Goal: Information Seeking & Learning: Check status

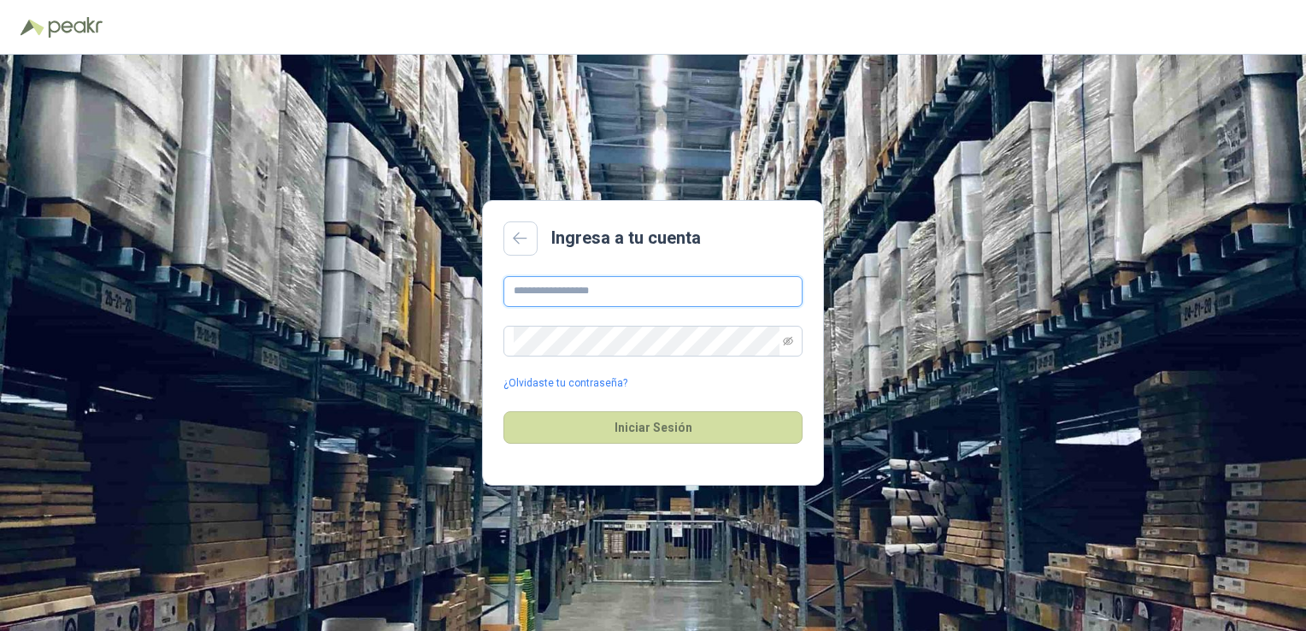
click at [703, 294] on input "text" at bounding box center [652, 291] width 299 height 31
type input "**********"
click at [503, 411] on button "Iniciar Sesión" at bounding box center [652, 427] width 299 height 32
click at [381, 324] on div "**********" at bounding box center [653, 343] width 1306 height 576
click at [790, 339] on icon "eye-invisible" at bounding box center [788, 341] width 10 height 10
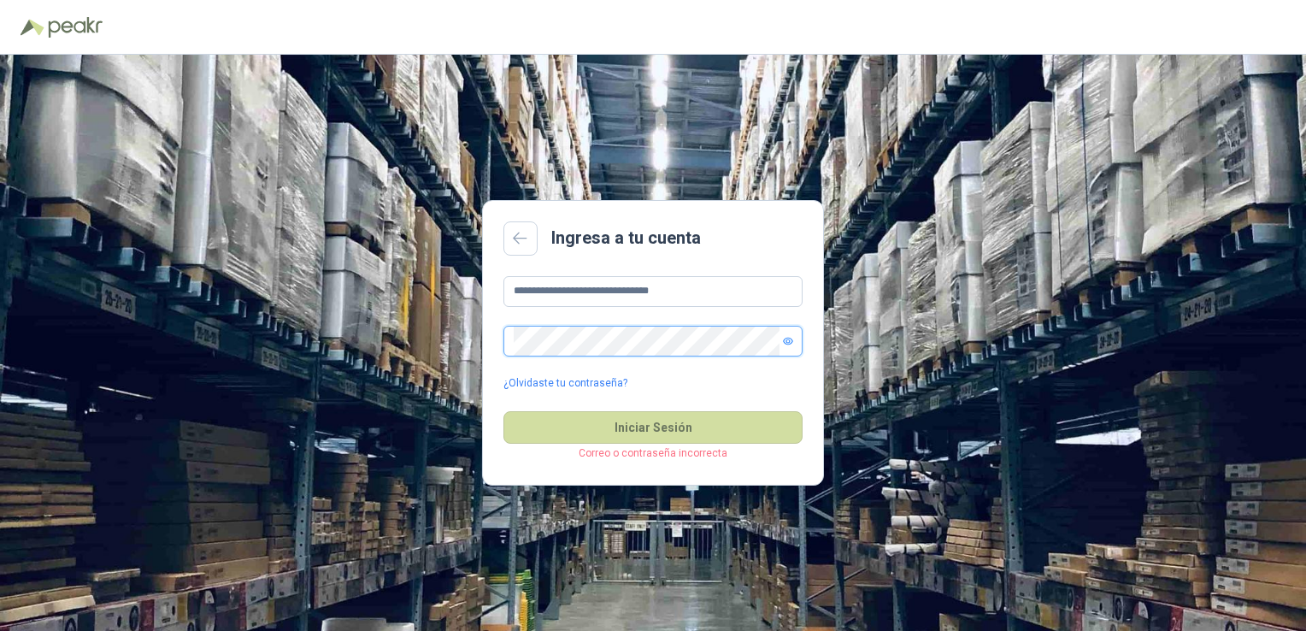
click at [503, 411] on button "Iniciar Sesión" at bounding box center [652, 427] width 299 height 32
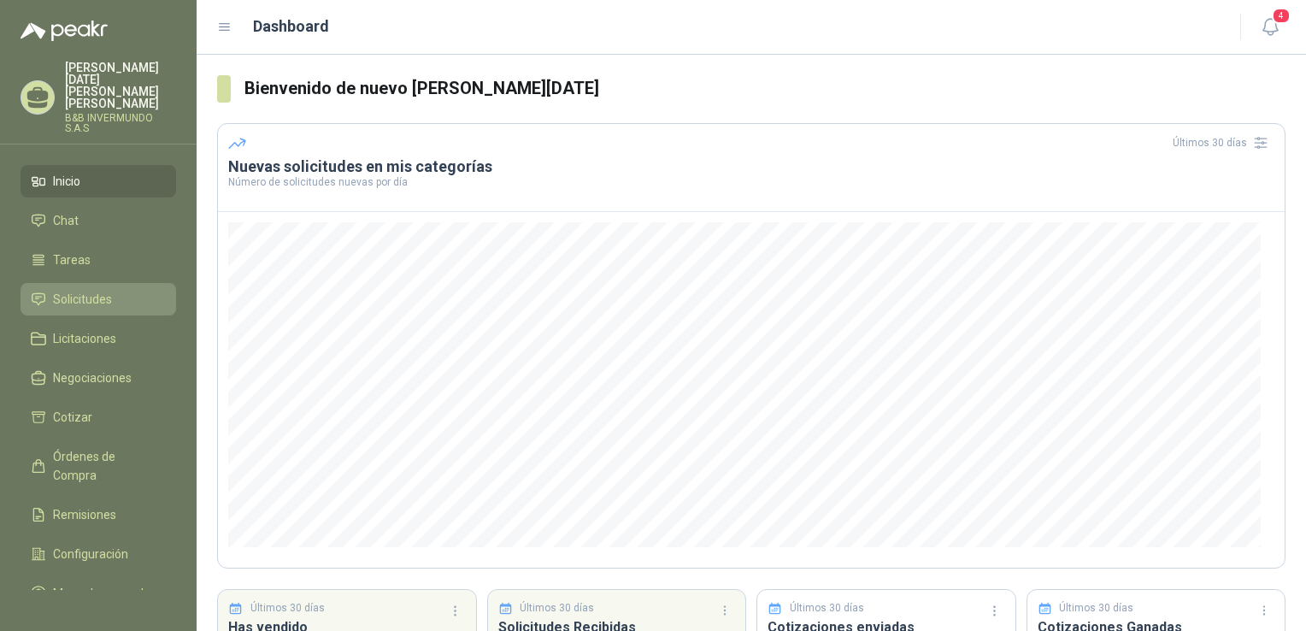
click at [109, 299] on link "Solicitudes" at bounding box center [99, 299] width 156 height 32
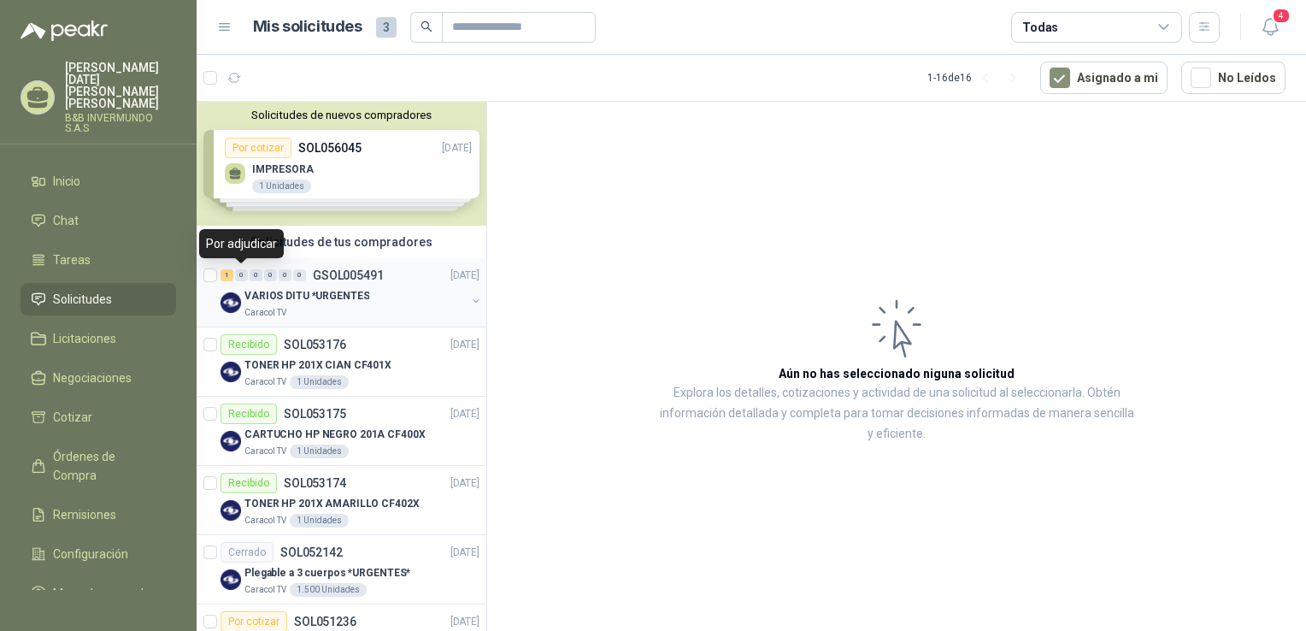
click at [243, 276] on div "0" at bounding box center [241, 275] width 13 height 12
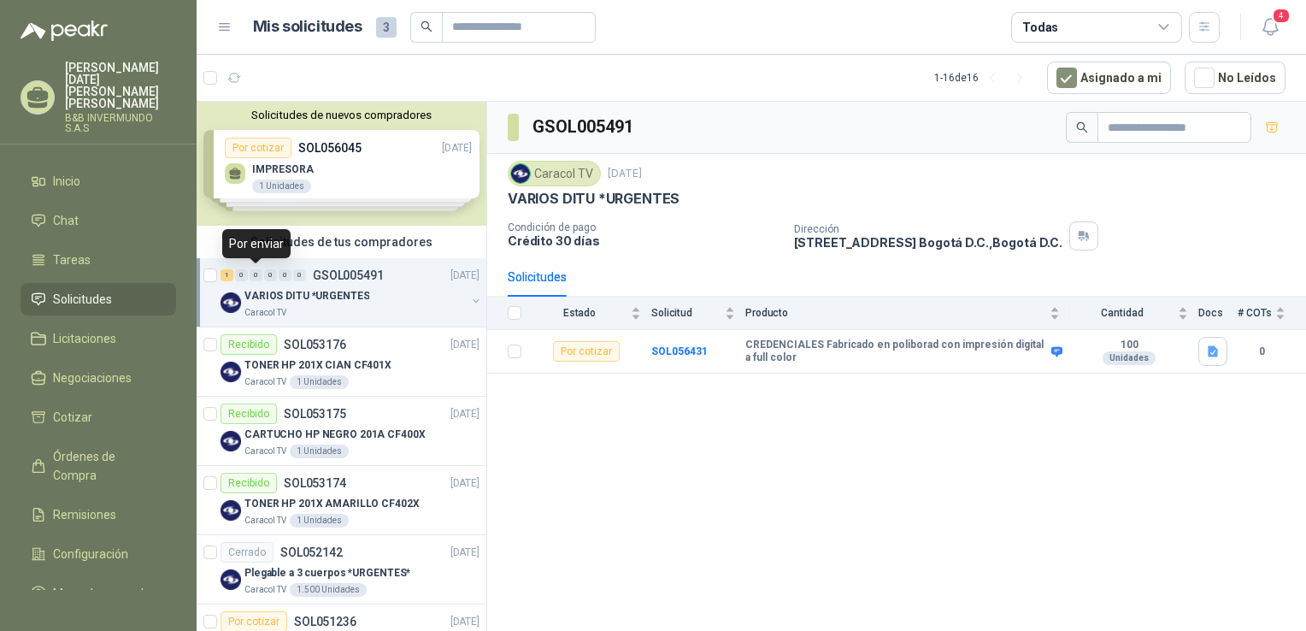
click at [256, 270] on div "0" at bounding box center [256, 275] width 13 height 12
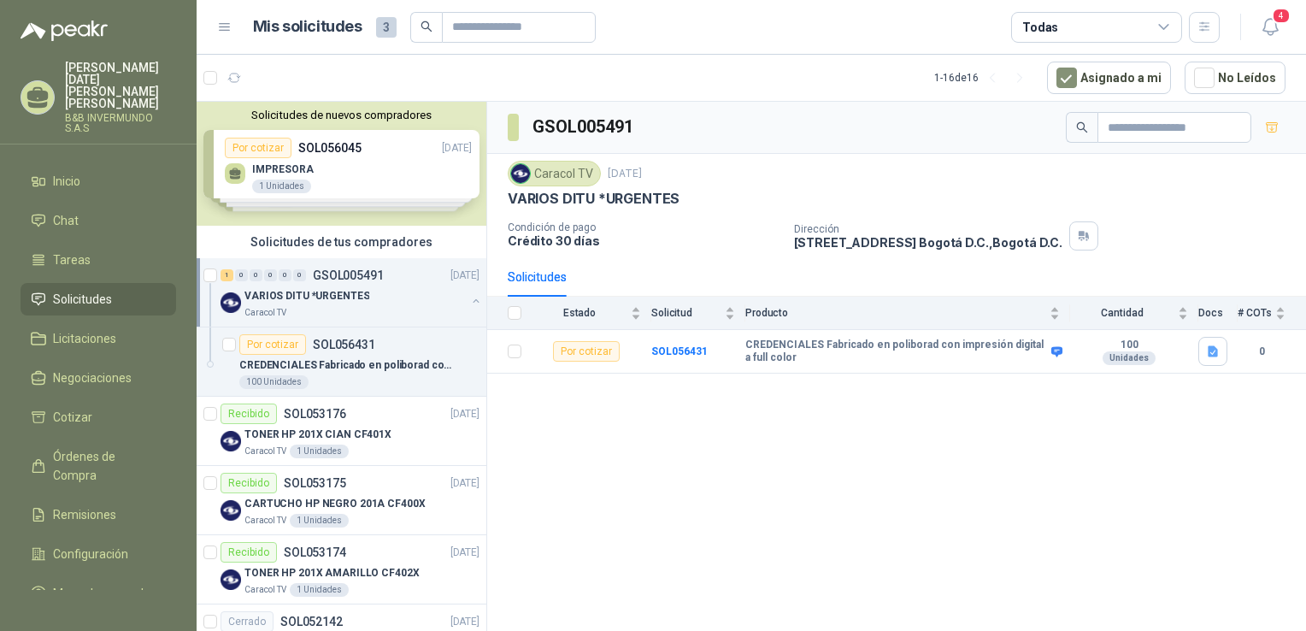
click at [267, 281] on div "1 0 0 0 0 0 GSOL005491 [DATE]" at bounding box center [352, 275] width 262 height 21
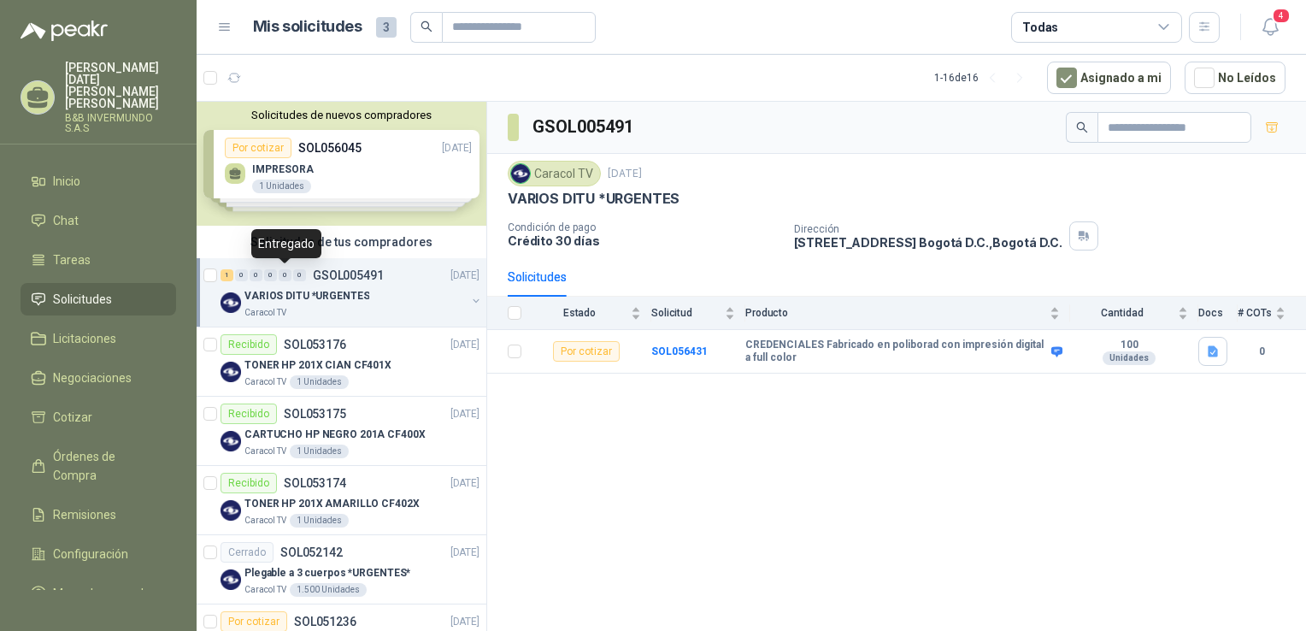
click at [281, 279] on div "0" at bounding box center [285, 275] width 13 height 12
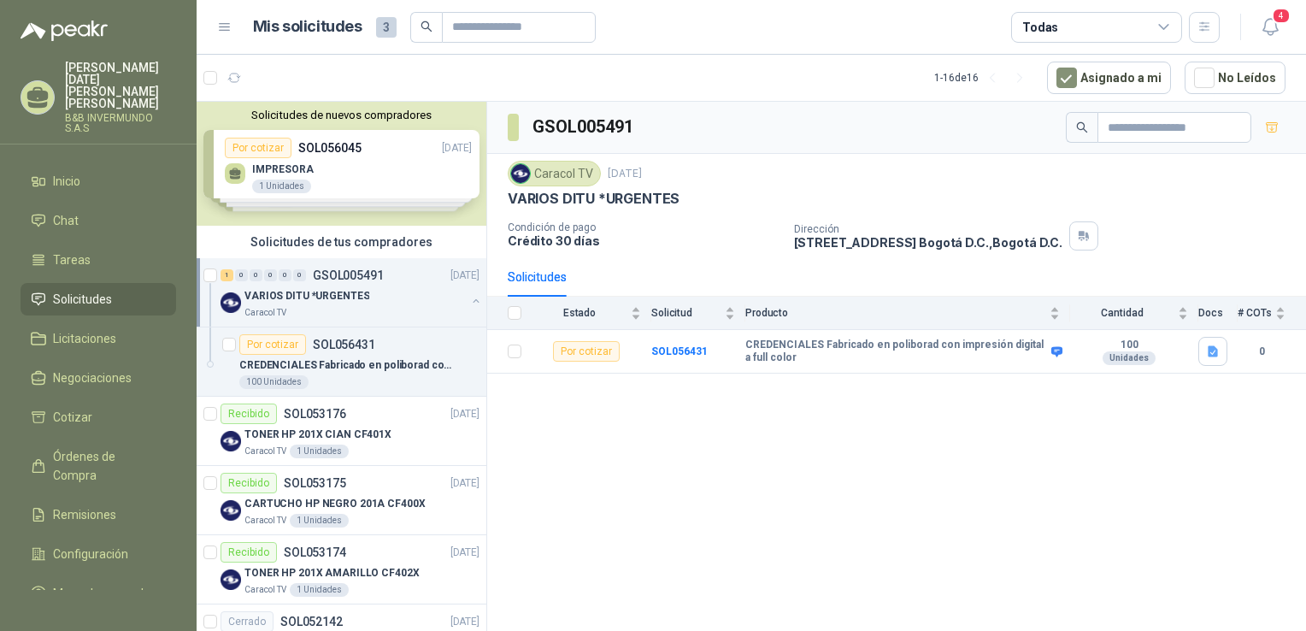
click at [263, 158] on div "Solicitudes de nuevos compradores Por cotizar SOL056045 [DATE] IMPRESORA 1 Unid…" at bounding box center [342, 164] width 290 height 124
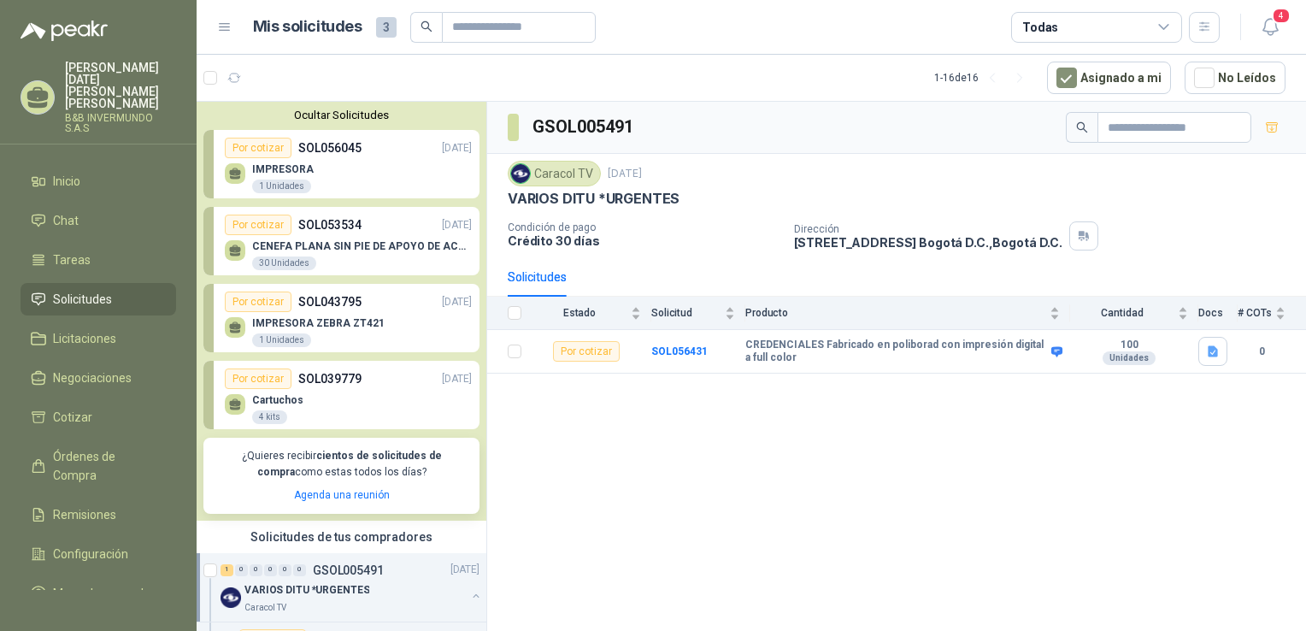
click at [698, 598] on div "GSOL005491 Caracol TV [DATE] VARIOS DITU *URGENTES Condición de pago Crédito 30…" at bounding box center [896, 369] width 819 height 535
click at [280, 66] on article "1 - 16 de 16 Asignado a mi No Leídos" at bounding box center [752, 78] width 1110 height 46
click at [277, 138] on link "Por cotizar SOL056045 [DATE] IMPRESORA 1 Unidades" at bounding box center [341, 164] width 276 height 68
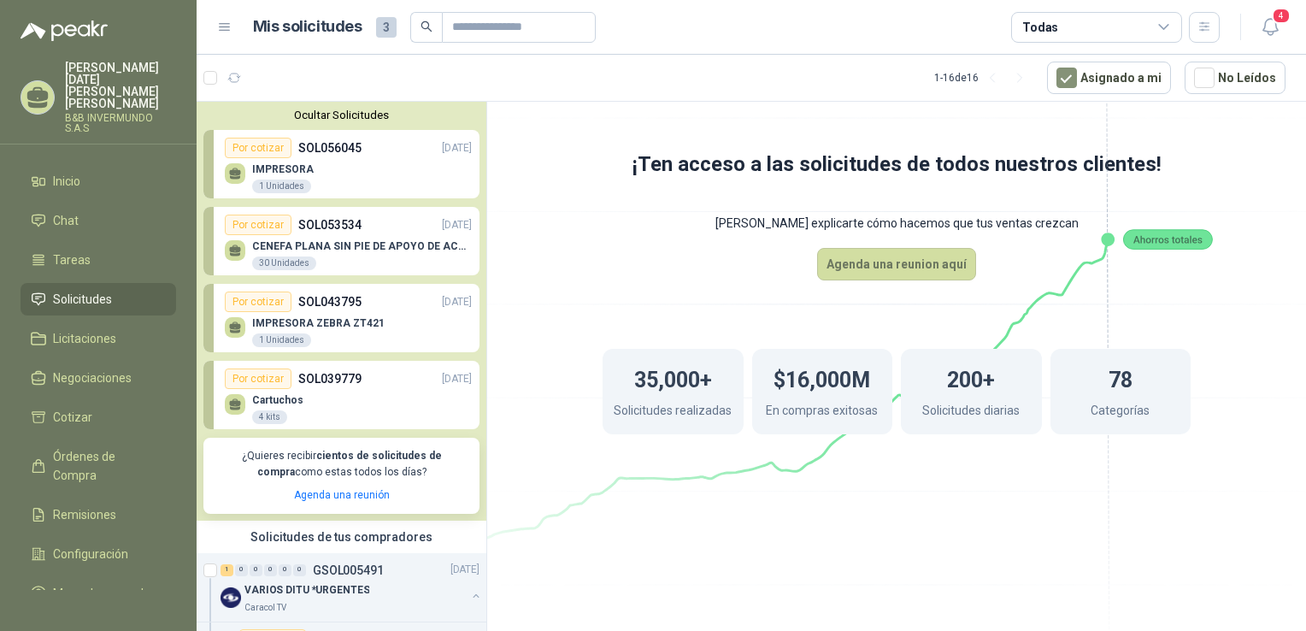
click at [258, 118] on button "Ocultar Solicitudes" at bounding box center [341, 115] width 276 height 13
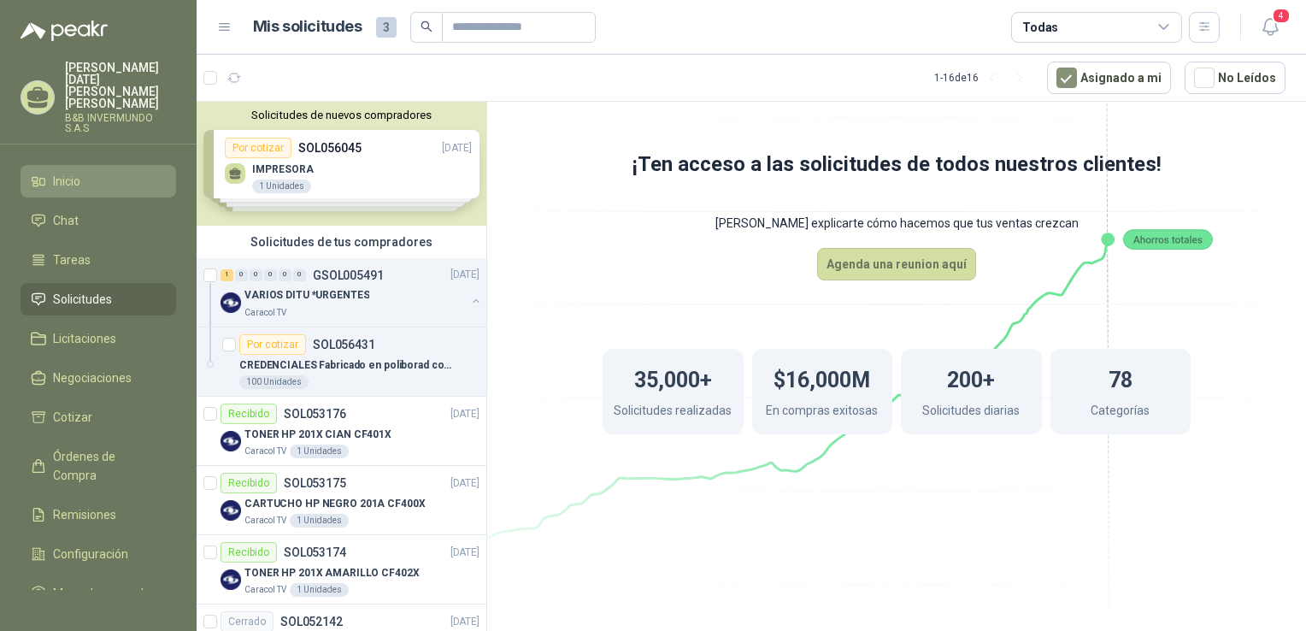
click at [85, 172] on li "Inicio" at bounding box center [98, 181] width 135 height 19
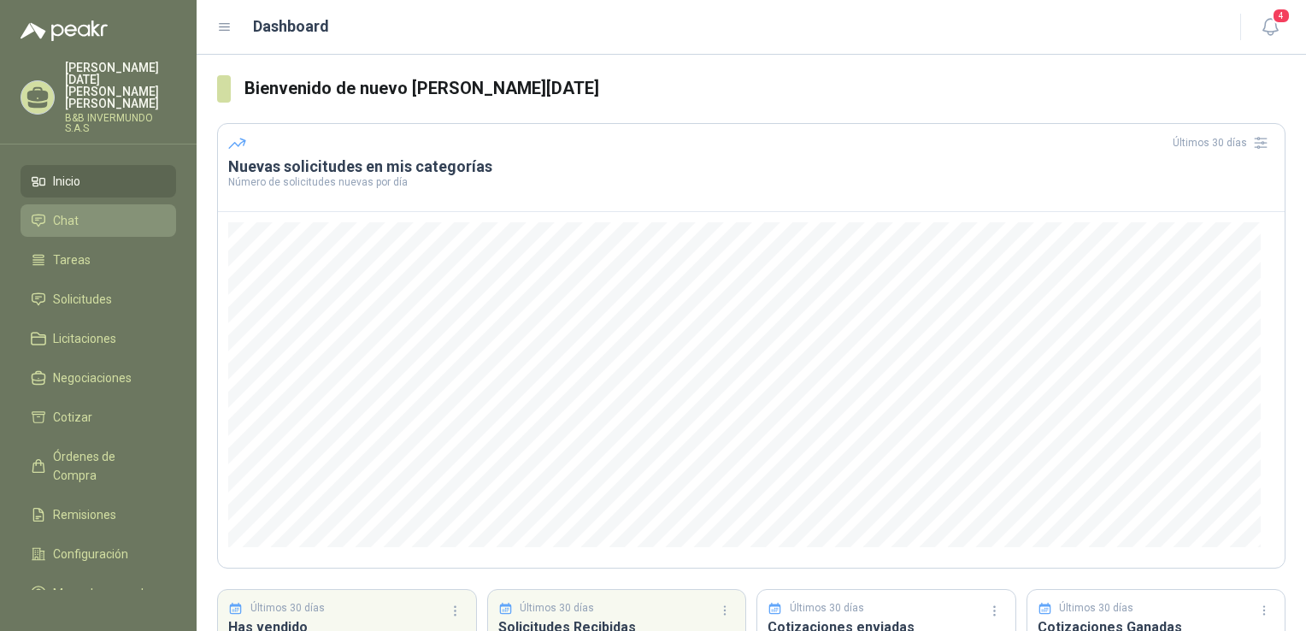
click at [87, 211] on li "Chat" at bounding box center [98, 220] width 135 height 19
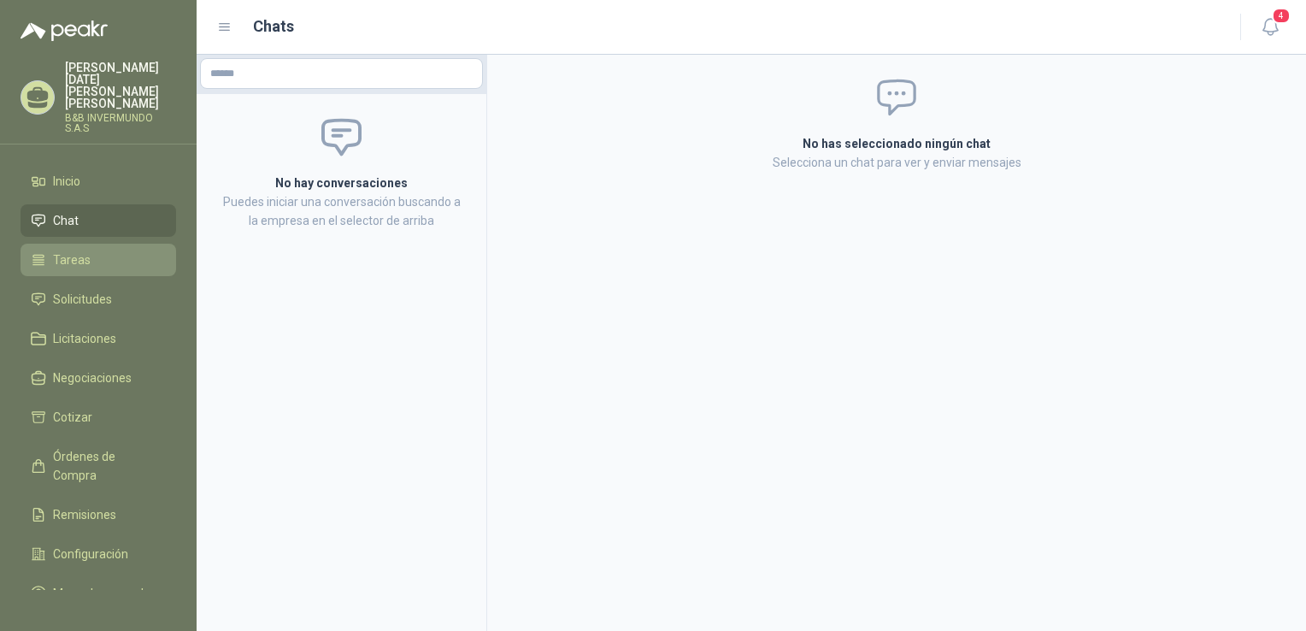
click at [84, 250] on span "Tareas" at bounding box center [72, 259] width 38 height 19
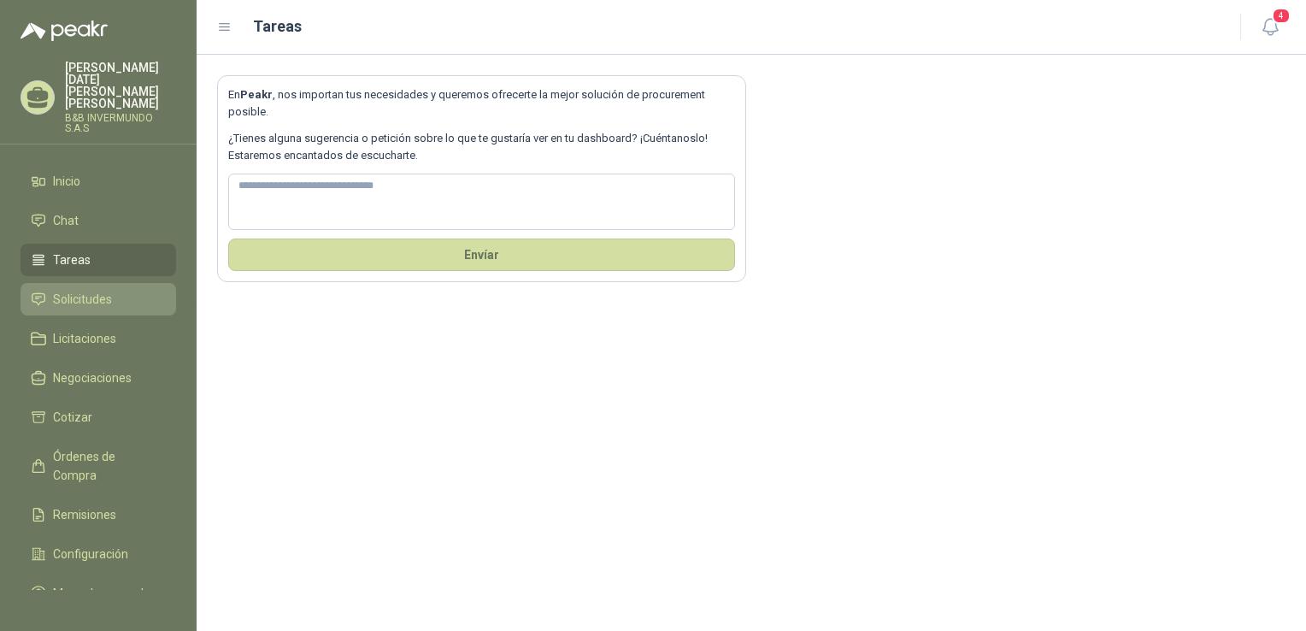
click at [74, 290] on span "Solicitudes" at bounding box center [82, 299] width 59 height 19
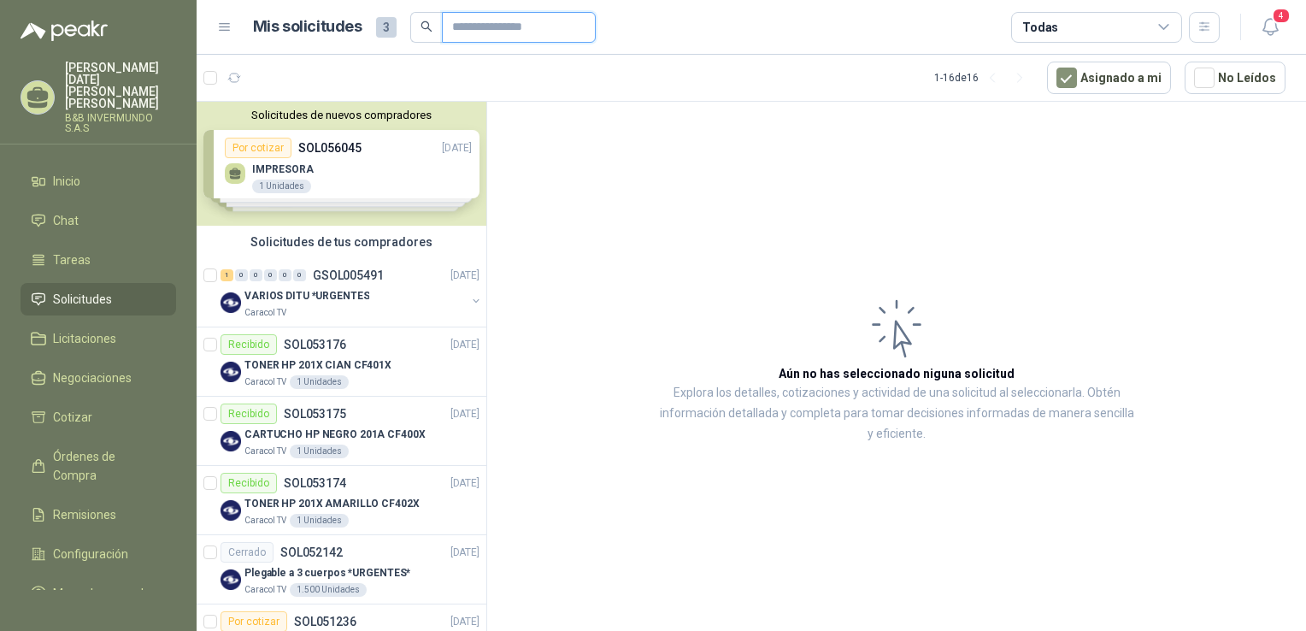
click at [569, 26] on input "text" at bounding box center [512, 27] width 120 height 29
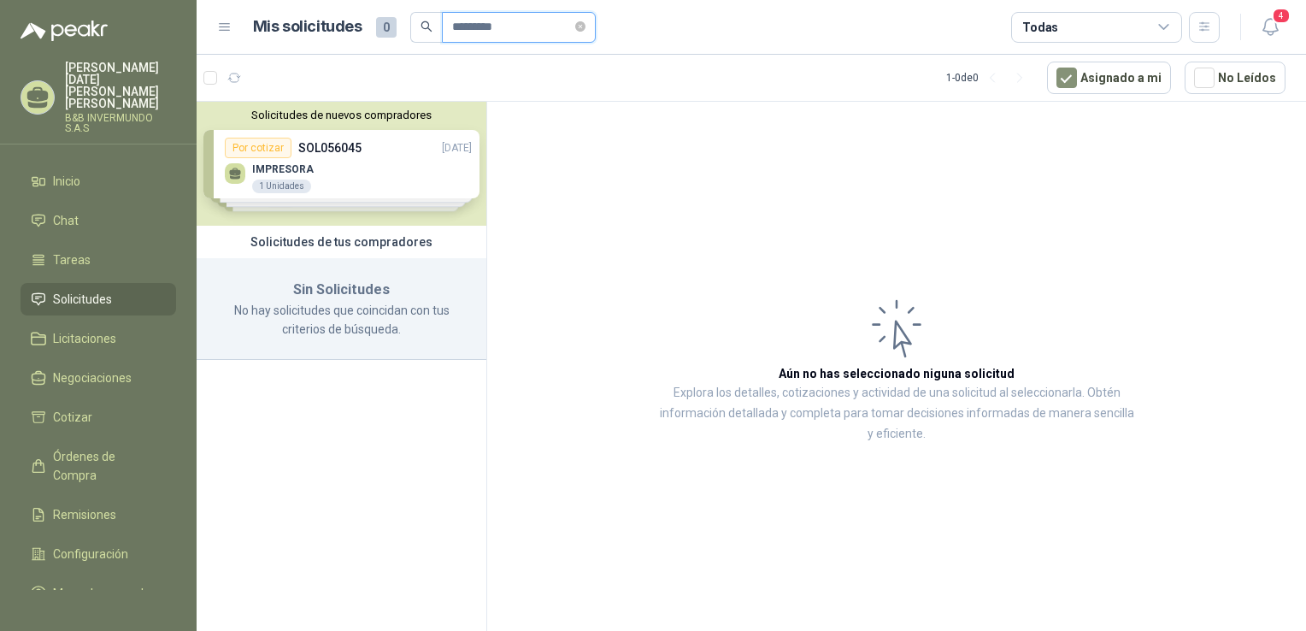
type input "*********"
click at [87, 330] on span "Licitaciones" at bounding box center [84, 338] width 63 height 19
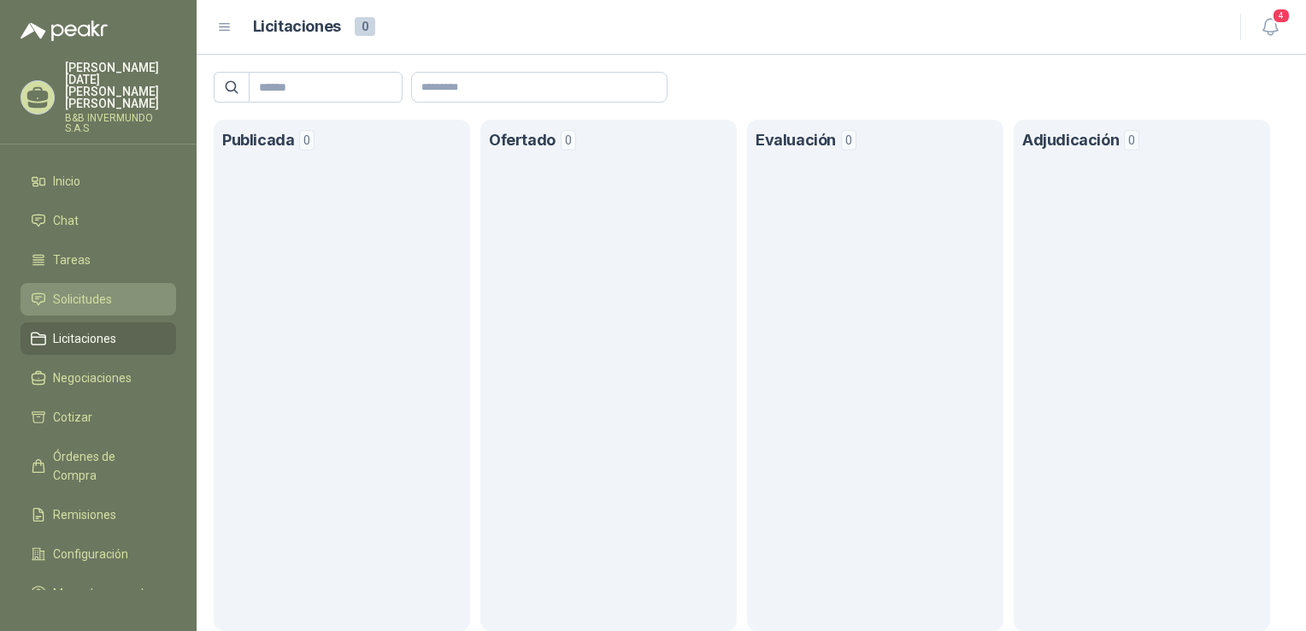
click at [113, 291] on li "Solicitudes" at bounding box center [98, 299] width 135 height 19
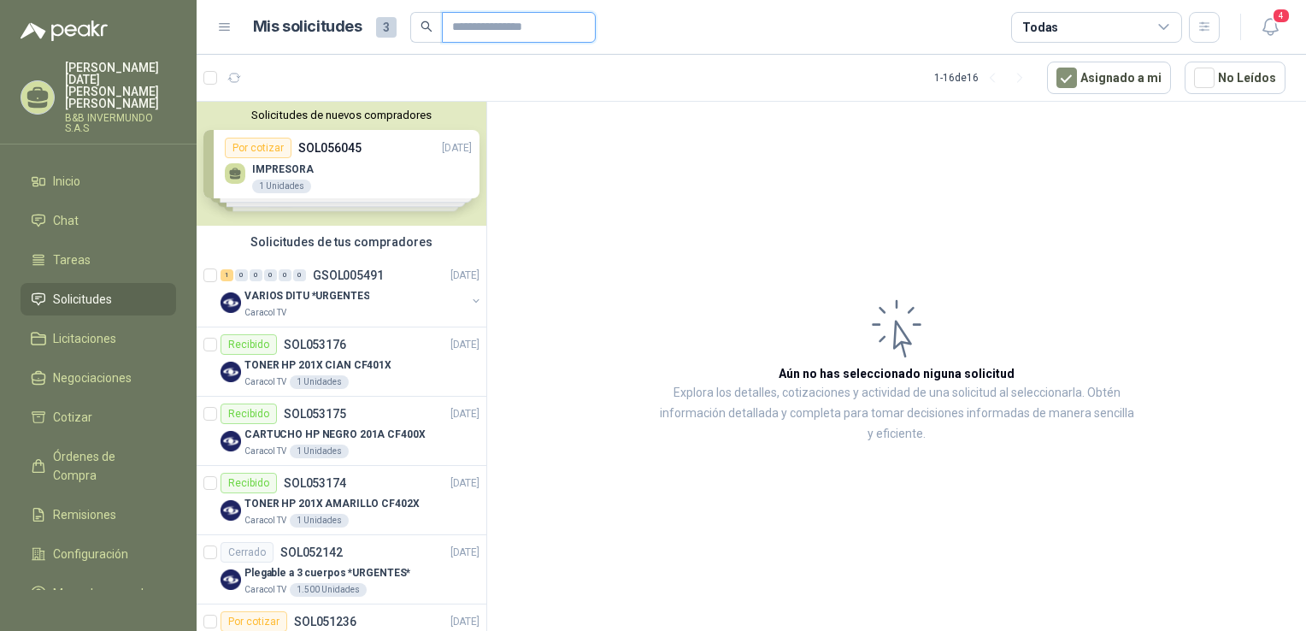
click at [566, 19] on input "text" at bounding box center [512, 27] width 120 height 29
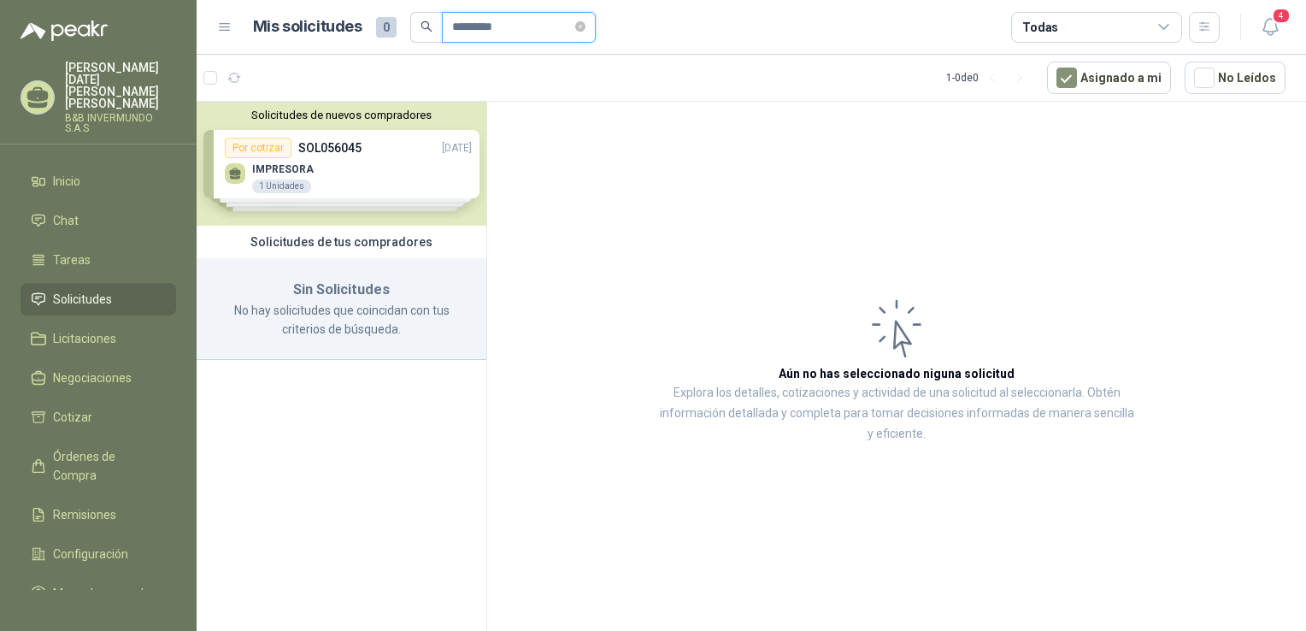
click at [518, 24] on input "*********" at bounding box center [512, 27] width 120 height 29
click at [518, 22] on input "*********" at bounding box center [512, 27] width 120 height 29
click at [432, 28] on span at bounding box center [426, 27] width 32 height 31
click at [329, 190] on div "Solicitudes de nuevos compradores Por cotizar SOL056045 [DATE] IMPRESORA 1 Unid…" at bounding box center [342, 164] width 290 height 124
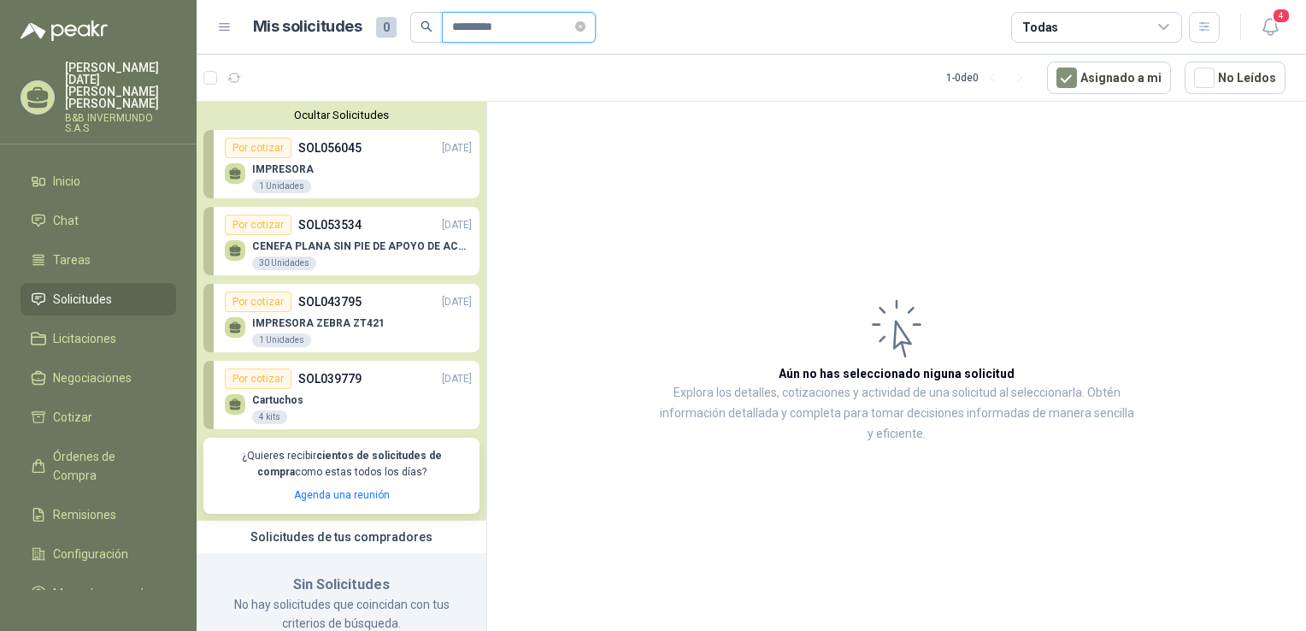
click at [509, 39] on input "*********" at bounding box center [512, 27] width 120 height 29
drag, startPoint x: 515, startPoint y: 21, endPoint x: 492, endPoint y: 29, distance: 23.5
click at [492, 28] on input "*********" at bounding box center [512, 27] width 120 height 29
click at [476, 24] on input "*********" at bounding box center [512, 27] width 120 height 29
drag, startPoint x: 474, startPoint y: 25, endPoint x: 383, endPoint y: 5, distance: 92.7
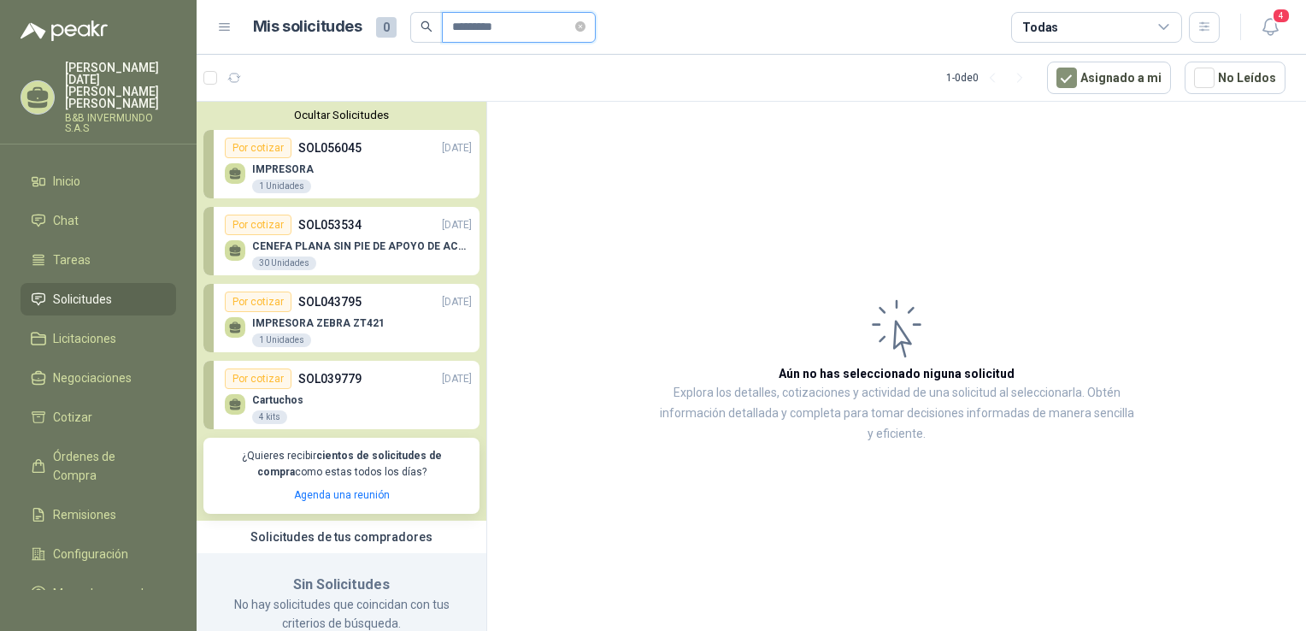
click at [383, 5] on header "Mis solicitudes 0 ********* Todas 4" at bounding box center [752, 27] width 1110 height 55
type input "*********"
click at [424, 30] on icon "search" at bounding box center [427, 27] width 12 height 12
click at [99, 290] on span "Solicitudes" at bounding box center [82, 299] width 59 height 19
click at [104, 261] on link "Tareas" at bounding box center [99, 260] width 156 height 32
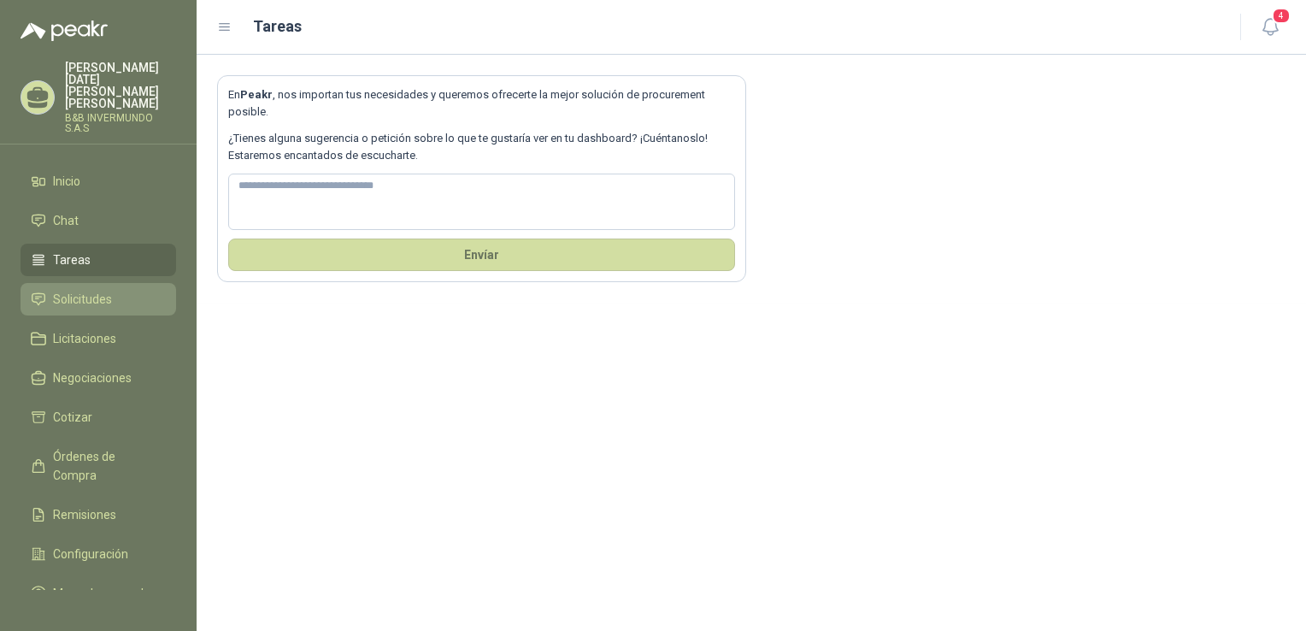
click at [96, 291] on span "Solicitudes" at bounding box center [82, 299] width 59 height 19
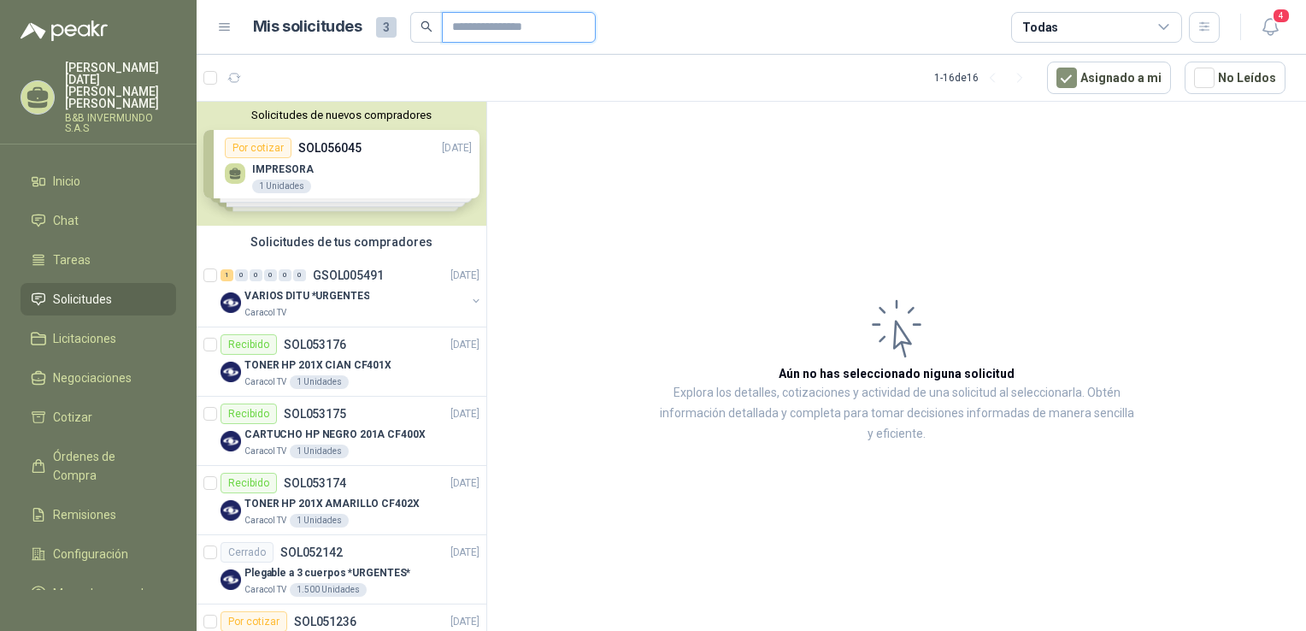
click at [463, 26] on input "text" at bounding box center [512, 27] width 120 height 29
type input "*********"
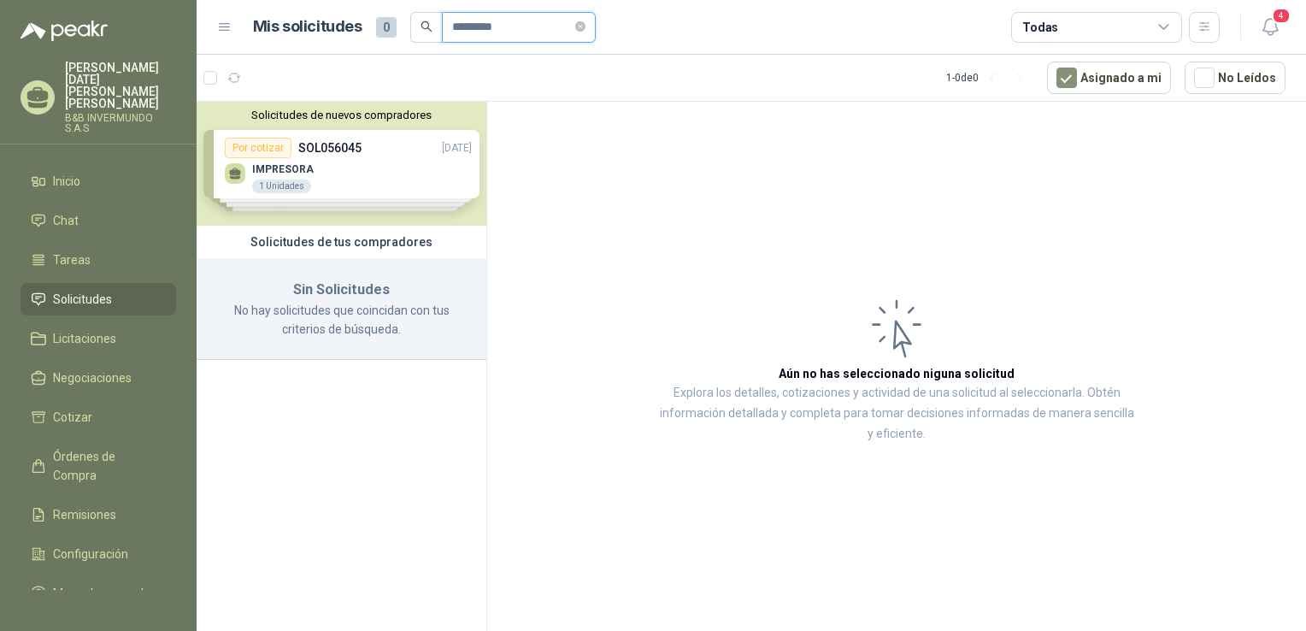
click at [462, 32] on input "*********" at bounding box center [512, 27] width 120 height 29
click at [432, 26] on span at bounding box center [426, 27] width 32 height 31
click at [266, 185] on div "Solicitudes de nuevos compradores Por cotizar SOL056045 [DATE] IMPRESORA 1 Unid…" at bounding box center [342, 164] width 290 height 124
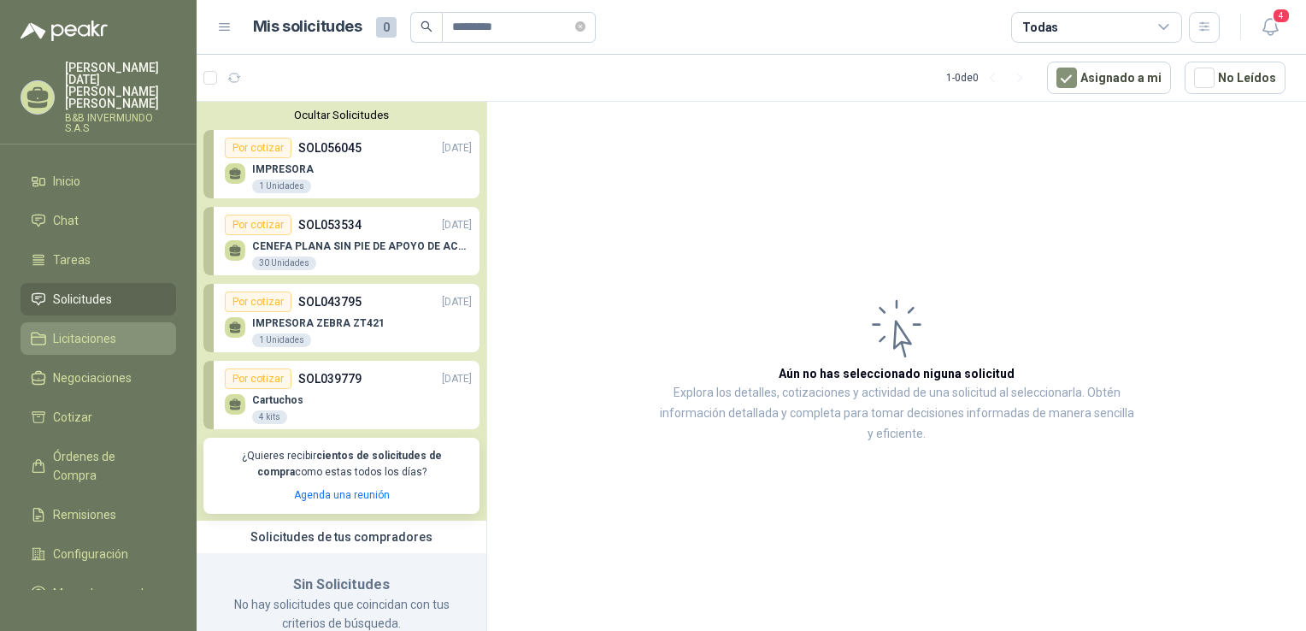
click at [120, 333] on li "Licitaciones" at bounding box center [98, 338] width 135 height 19
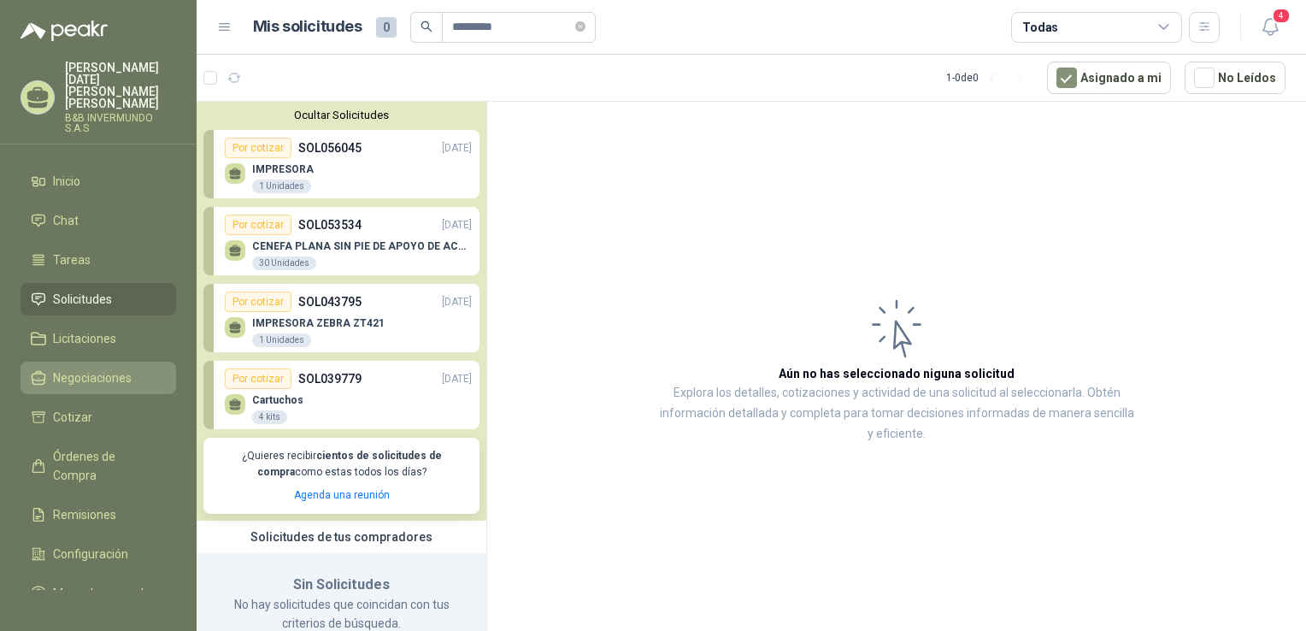
click at [113, 368] on span "Negociaciones" at bounding box center [92, 377] width 79 height 19
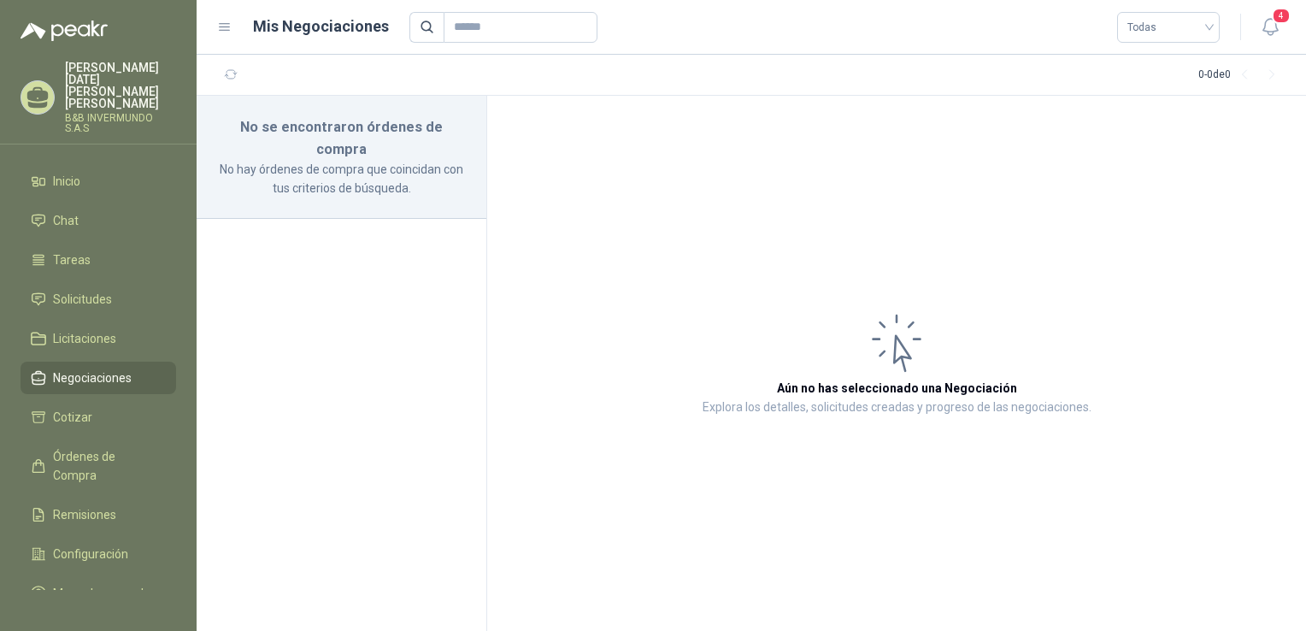
click at [116, 378] on link "Negociaciones" at bounding box center [99, 378] width 156 height 32
click at [80, 408] on span "Cotizar" at bounding box center [72, 417] width 39 height 19
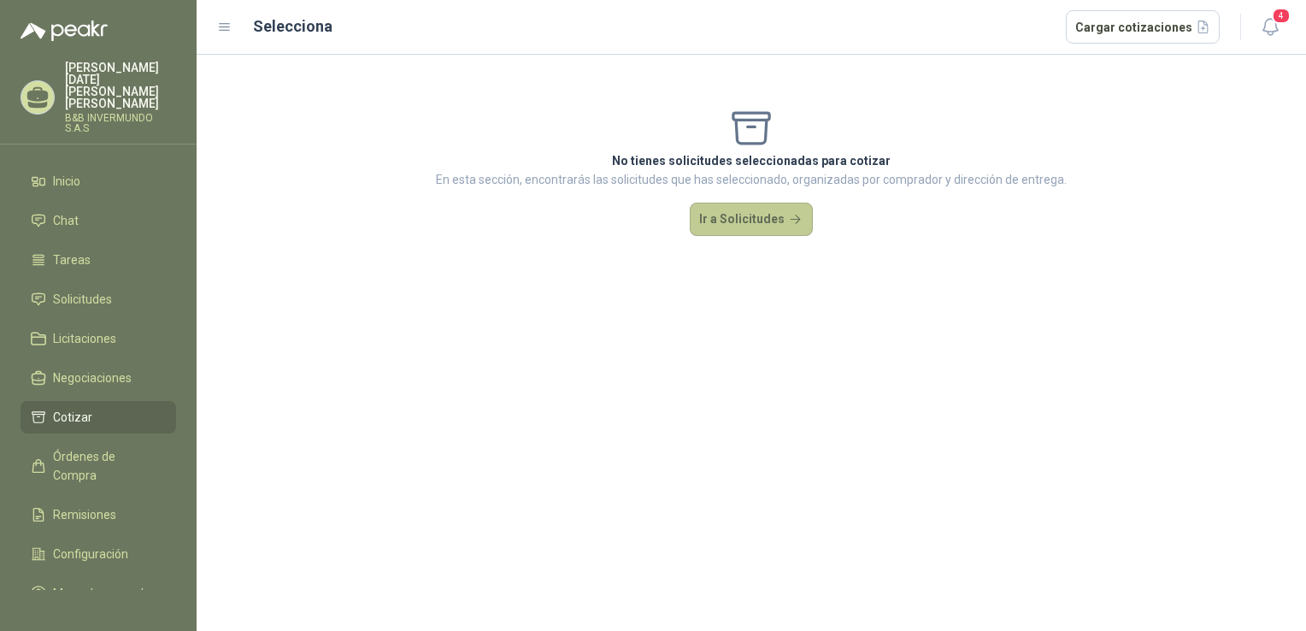
click at [763, 218] on button "Ir a Solicitudes" at bounding box center [751, 220] width 123 height 34
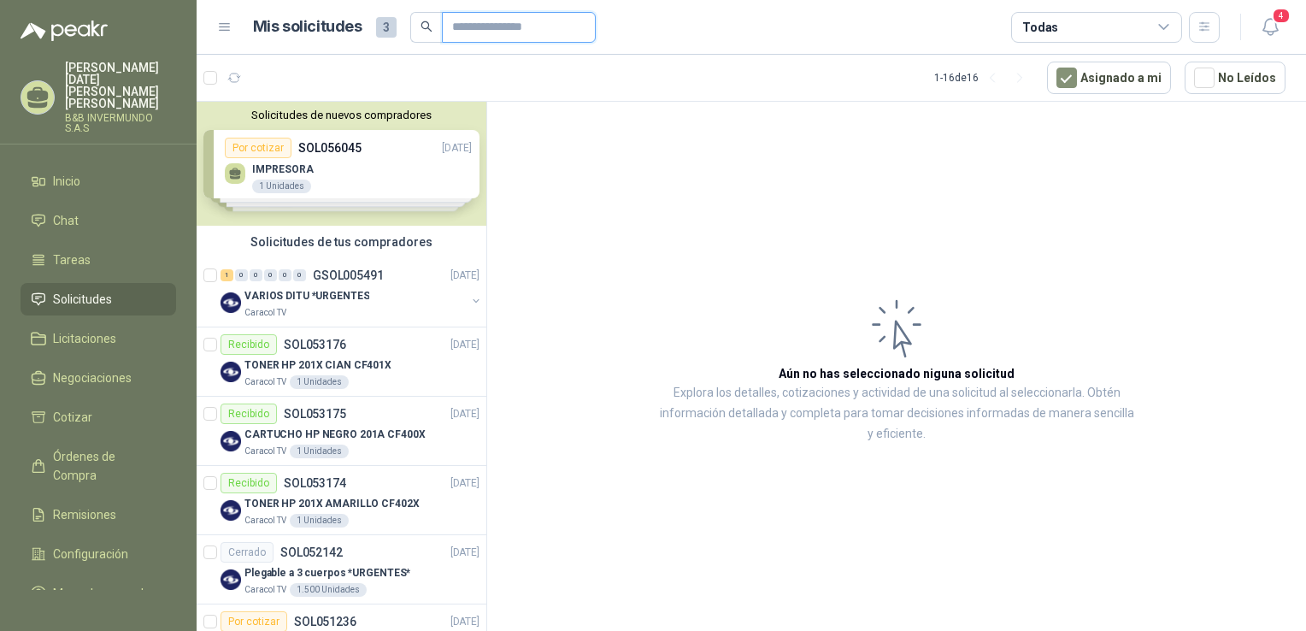
click at [471, 19] on input "text" at bounding box center [512, 27] width 120 height 29
type input "*********"
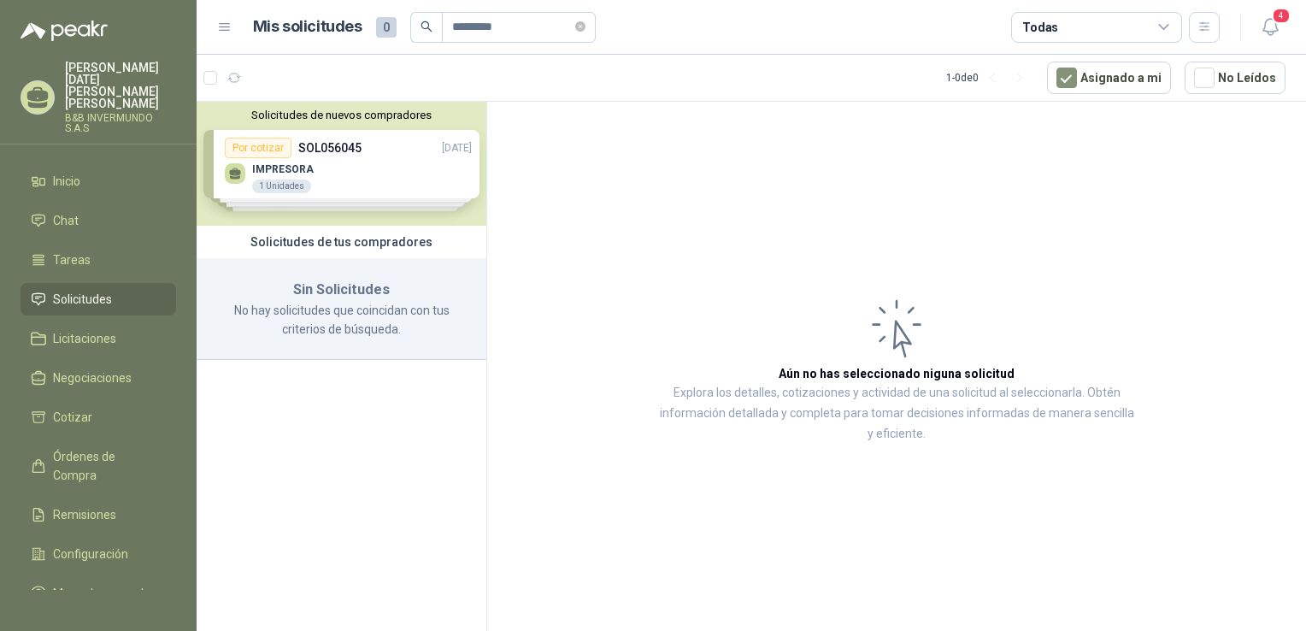
click at [426, 25] on icon "search" at bounding box center [427, 27] width 12 height 12
click at [111, 447] on span "Órdenes de Compra" at bounding box center [106, 466] width 107 height 38
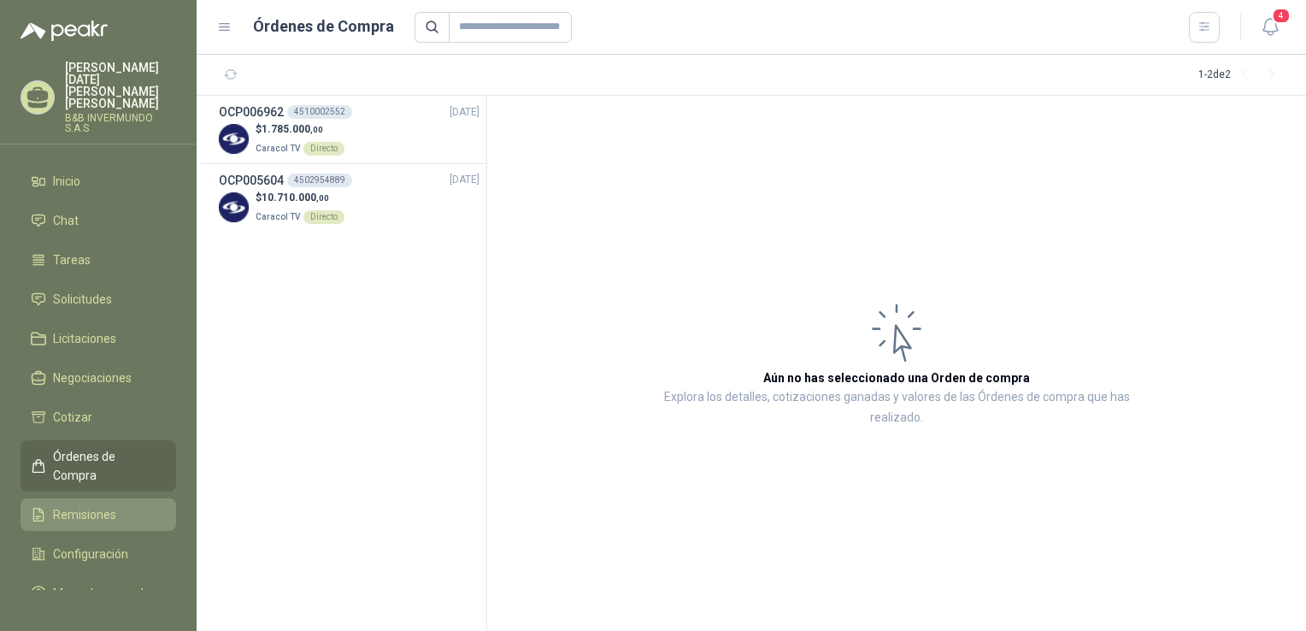
click at [103, 505] on span "Remisiones" at bounding box center [84, 514] width 63 height 19
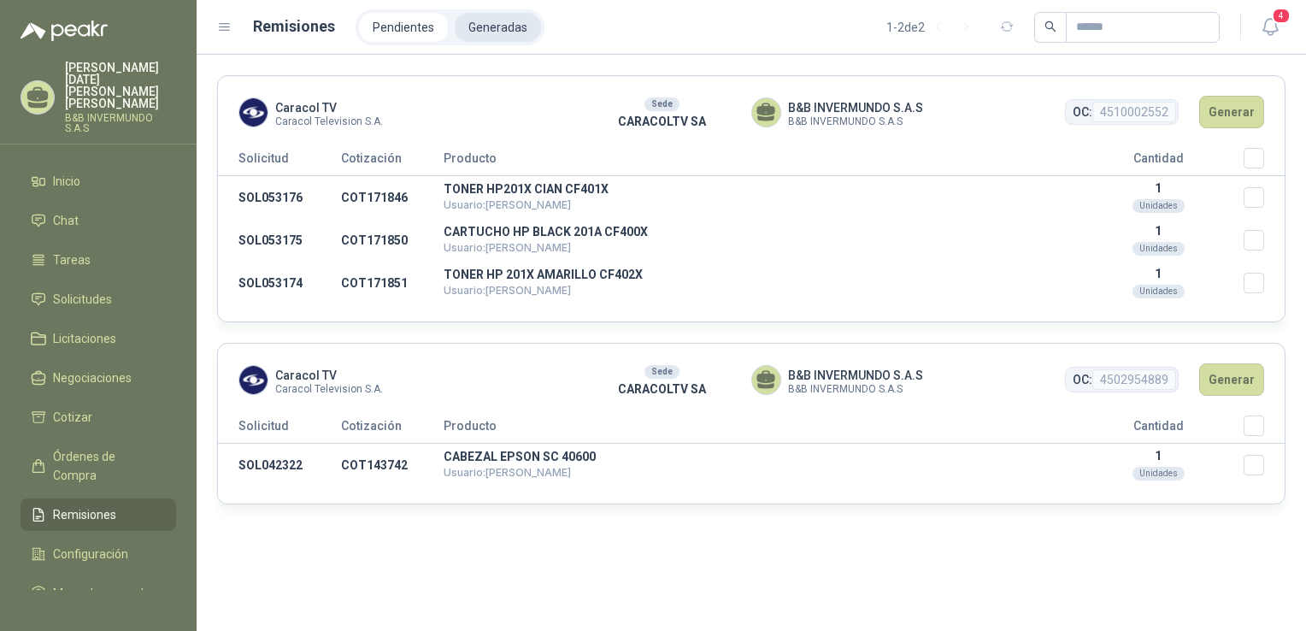
click at [523, 29] on li "Generadas" at bounding box center [498, 27] width 86 height 29
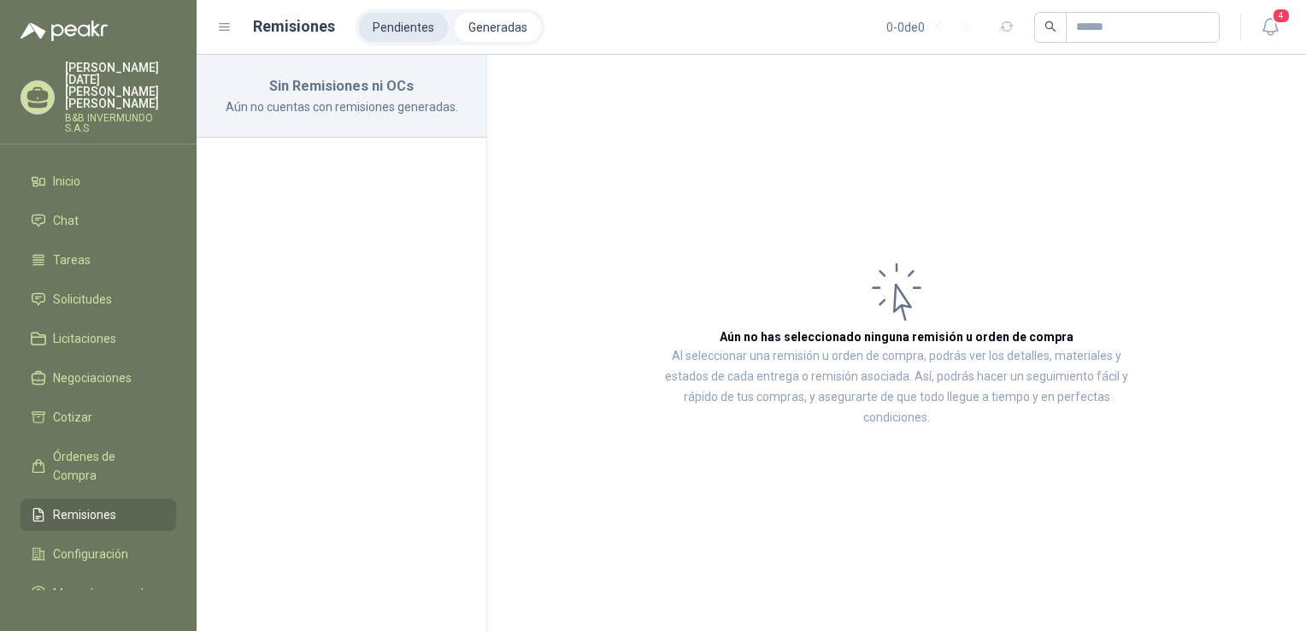
click at [404, 32] on li "Pendientes" at bounding box center [403, 27] width 89 height 29
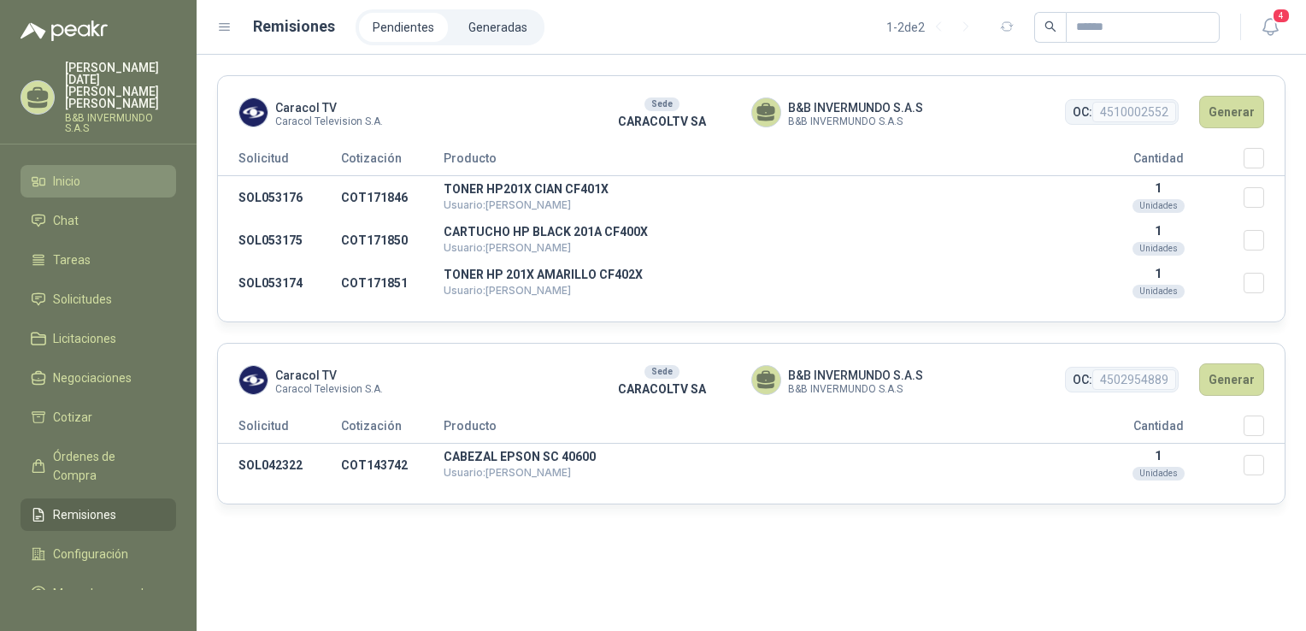
click at [73, 172] on span "Inicio" at bounding box center [66, 181] width 27 height 19
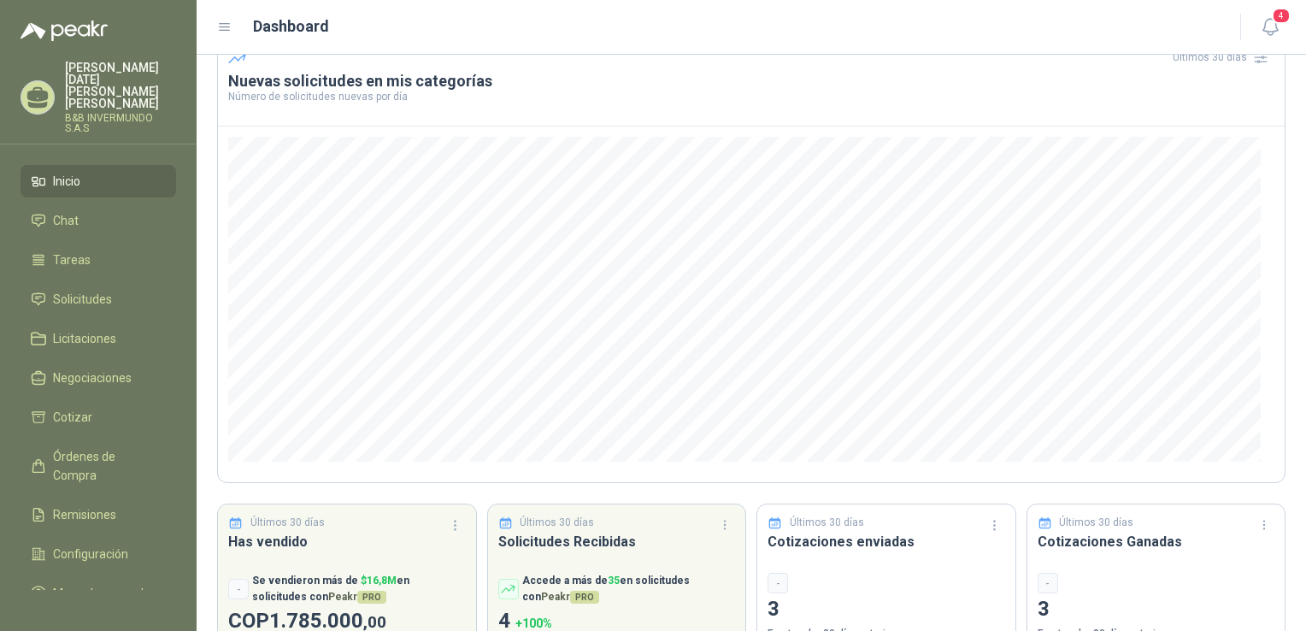
scroll to position [138, 0]
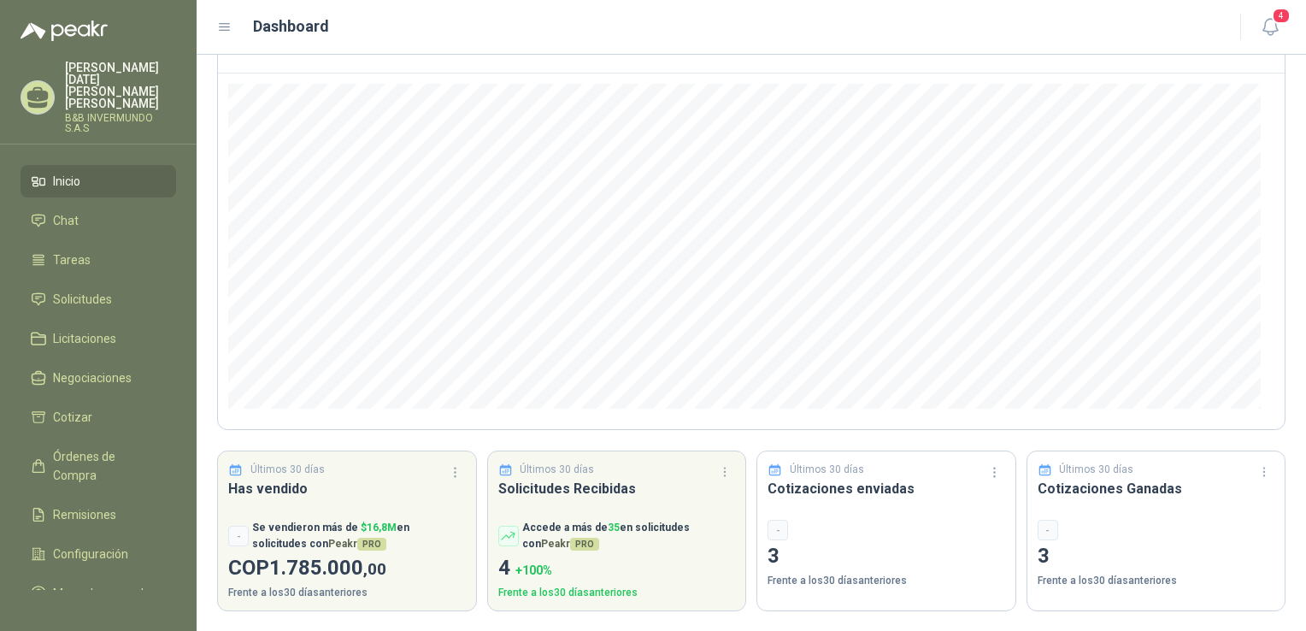
click at [1187, 517] on div "Últimos 30 días Cotizaciones Ganadas - 3 Frente a los 30 días anteriores" at bounding box center [1157, 530] width 260 height 161
click at [1038, 557] on p "3" at bounding box center [1157, 556] width 238 height 32
click at [1081, 484] on h3 "Cotizaciones Ganadas" at bounding box center [1157, 488] width 238 height 21
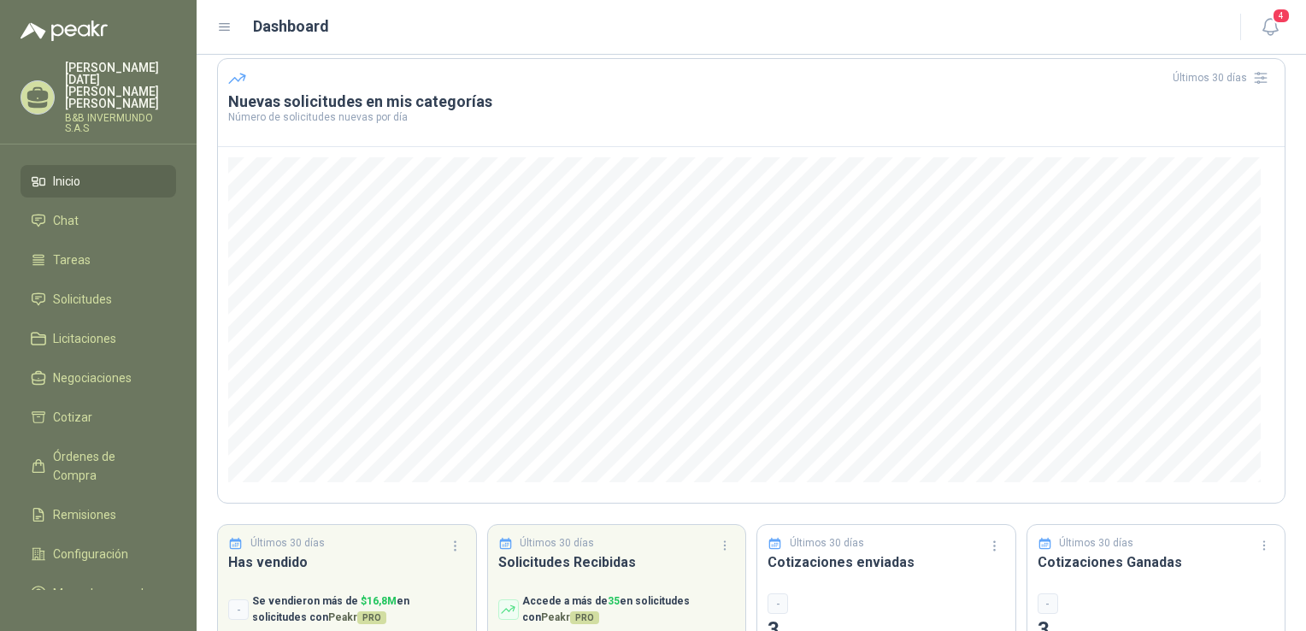
scroll to position [0, 0]
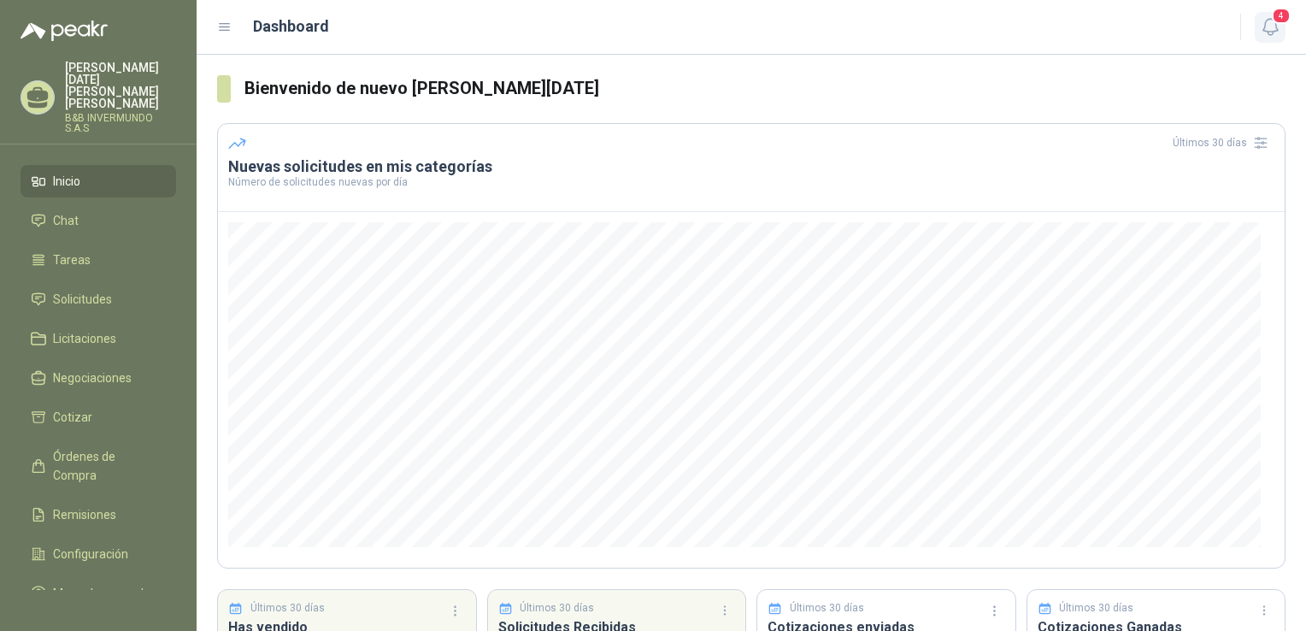
click at [1279, 23] on button "4" at bounding box center [1270, 27] width 31 height 31
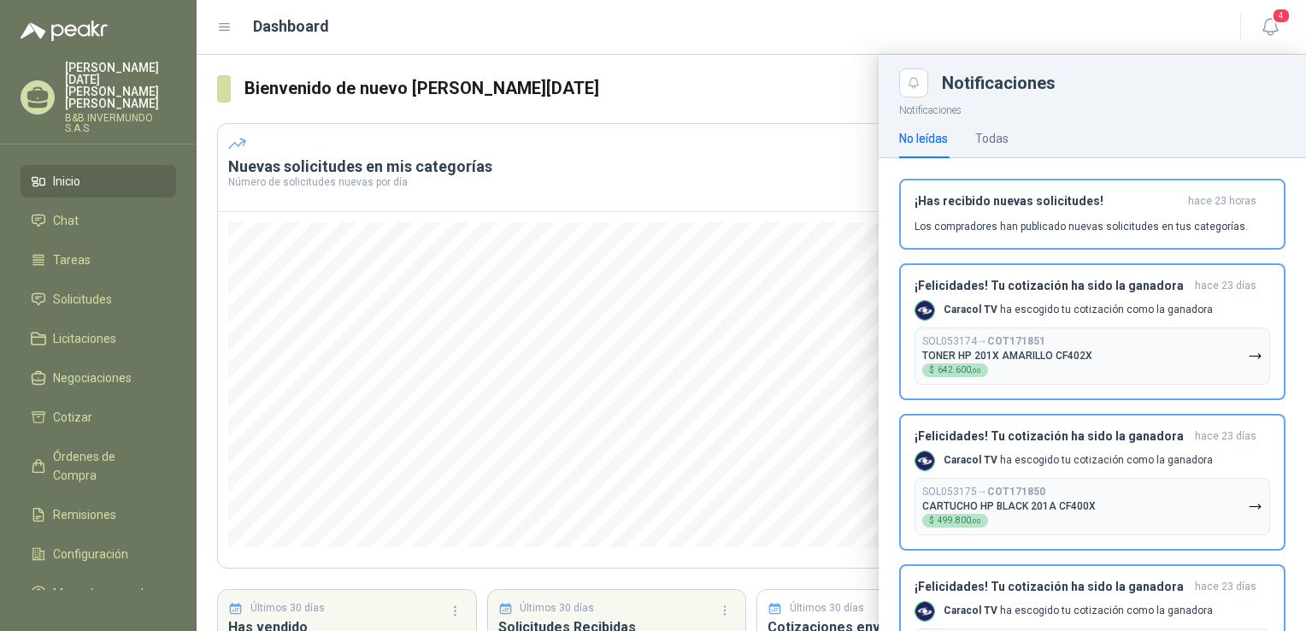
click at [689, 132] on div at bounding box center [752, 343] width 1110 height 576
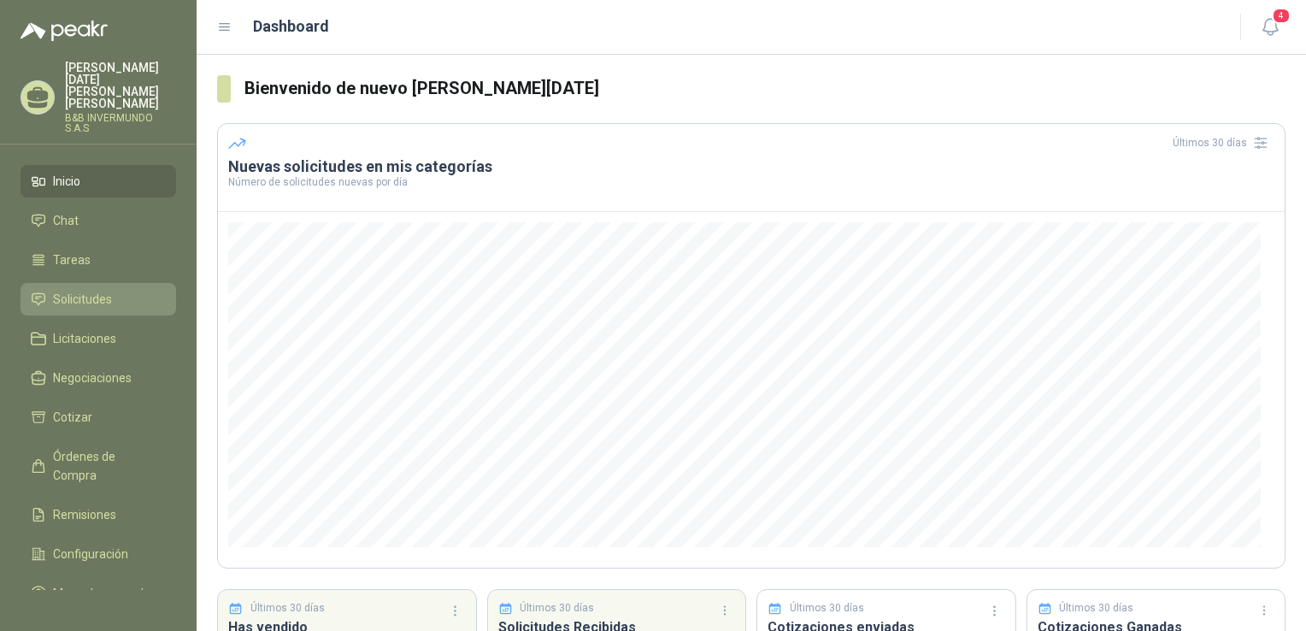
click at [65, 290] on span "Solicitudes" at bounding box center [82, 299] width 59 height 19
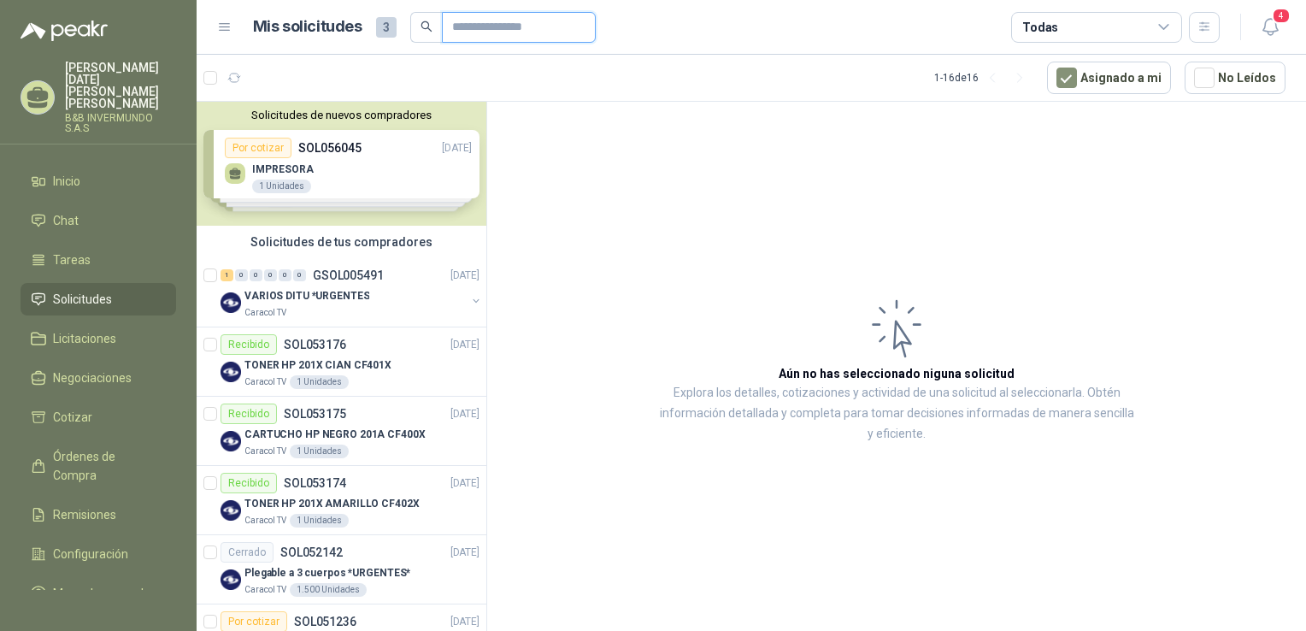
click at [456, 23] on input "text" at bounding box center [512, 27] width 120 height 29
type input "*********"
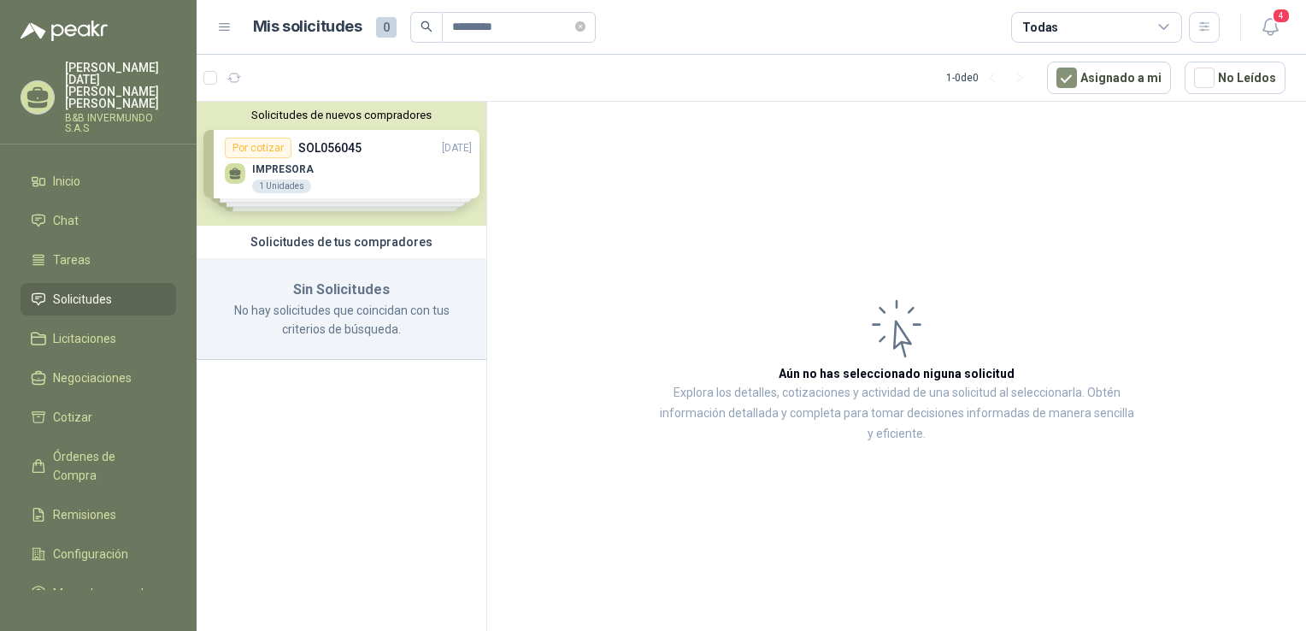
click at [445, 179] on div "Solicitudes de nuevos compradores Por cotizar SOL056045 [DATE] IMPRESORA 1 Unid…" at bounding box center [342, 164] width 290 height 124
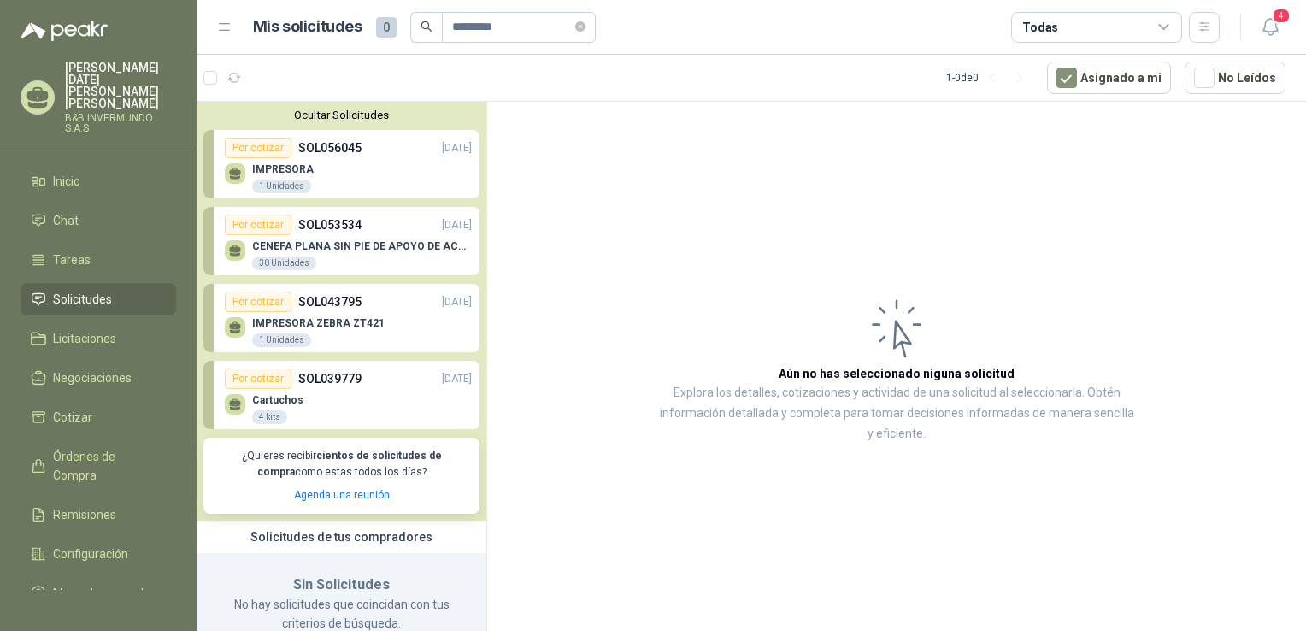
click at [344, 159] on div "IMPRESORA 1 Unidades" at bounding box center [348, 176] width 247 height 36
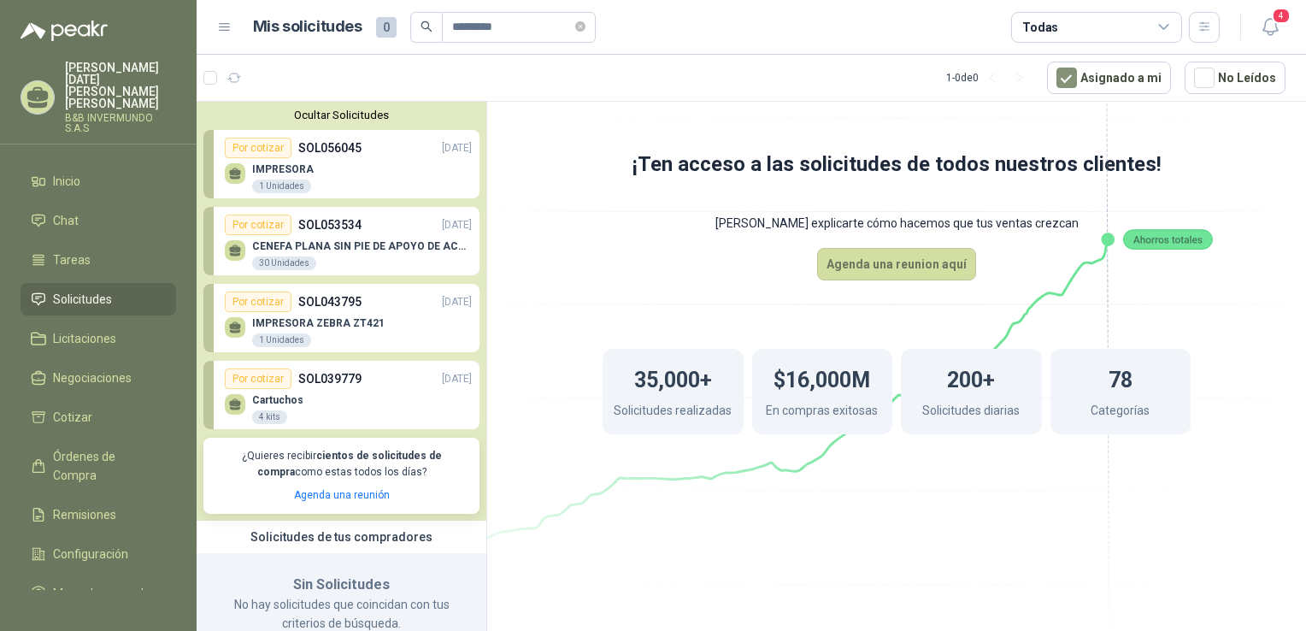
click at [336, 169] on div "IMPRESORA 1 Unidades" at bounding box center [348, 176] width 247 height 36
click at [336, 168] on div "IMPRESORA 1 Unidades" at bounding box center [348, 176] width 247 height 36
click at [299, 186] on div "1 Unidades" at bounding box center [281, 187] width 59 height 14
click at [299, 185] on div "1 Unidades" at bounding box center [281, 187] width 59 height 14
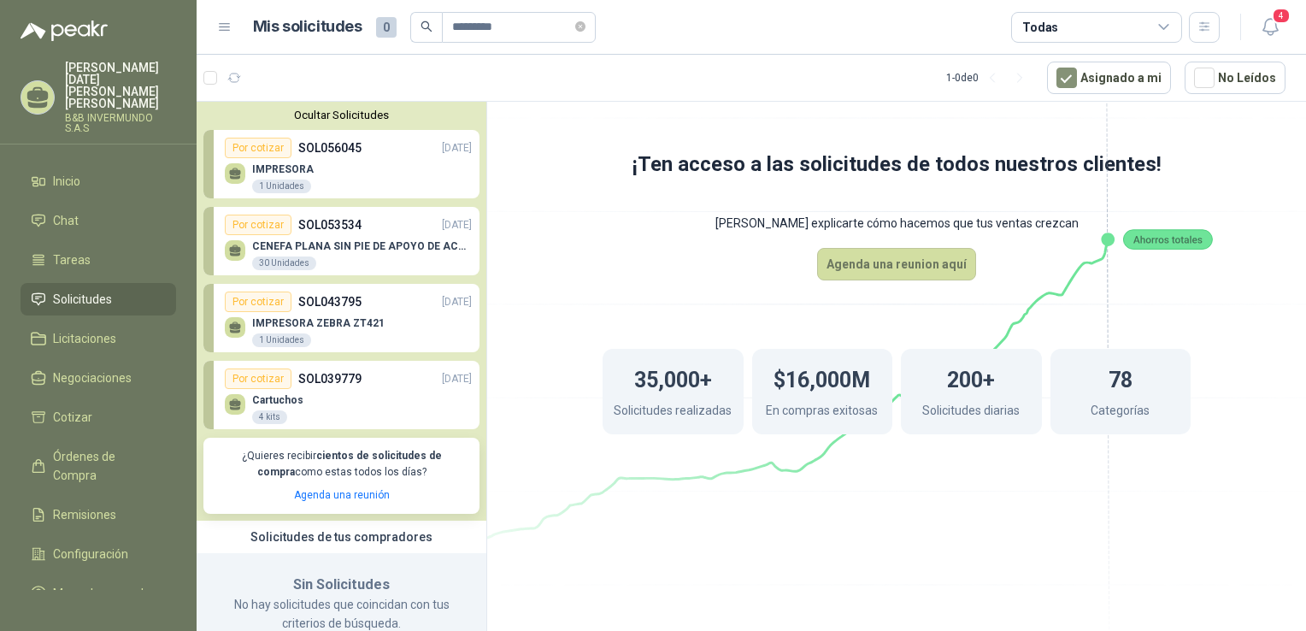
click at [318, 233] on p "SOL053534" at bounding box center [329, 224] width 63 height 19
click at [300, 294] on p "SOL043795" at bounding box center [329, 301] width 63 height 19
click at [306, 385] on p "SOL039779" at bounding box center [329, 378] width 63 height 19
click at [348, 462] on p "¿Quieres recibir cientos de solicitudes de compra como estas todos los días?" at bounding box center [342, 464] width 256 height 32
click at [1273, 19] on span "4" at bounding box center [1281, 16] width 19 height 16
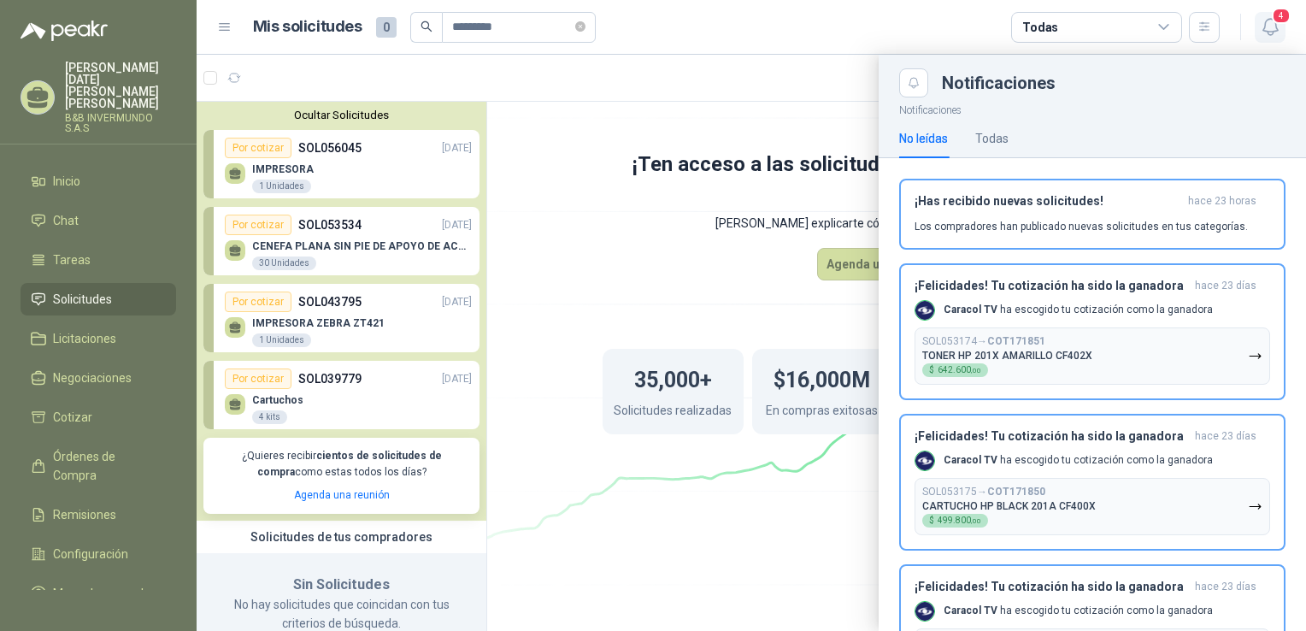
click at [1273, 15] on span "4" at bounding box center [1281, 16] width 19 height 16
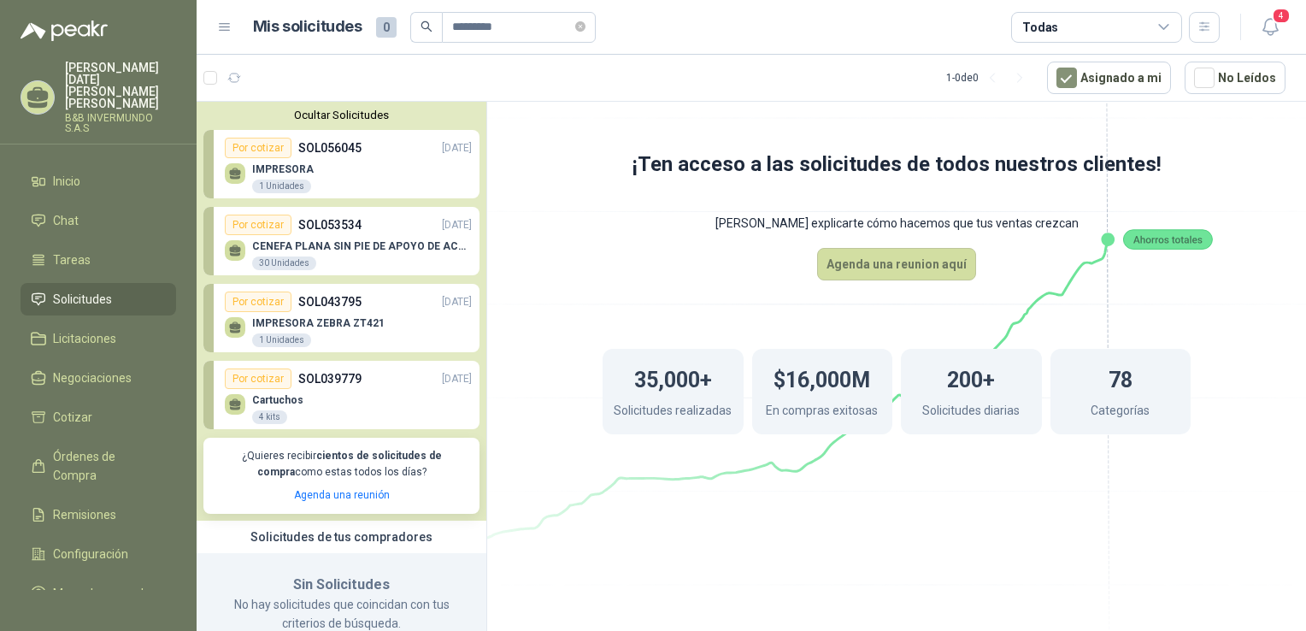
click at [839, 2] on header "Mis solicitudes 0 ********* Todas 4" at bounding box center [752, 27] width 1110 height 55
